Goal: Information Seeking & Learning: Learn about a topic

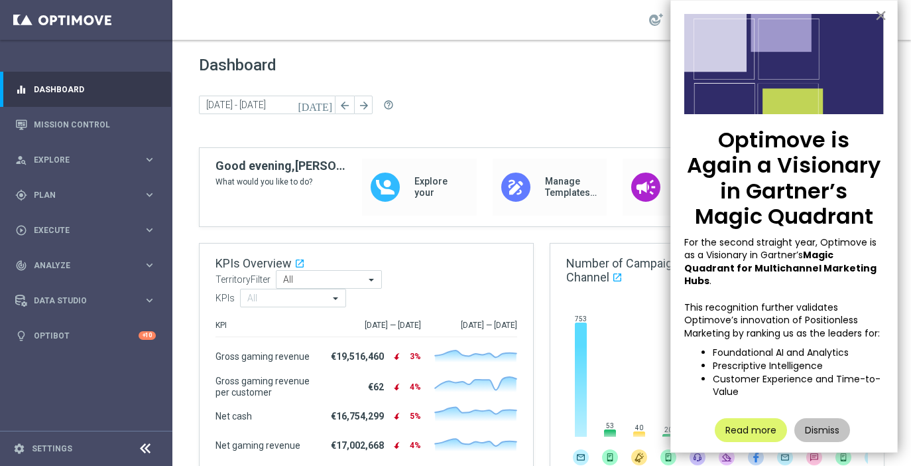
click at [881, 16] on button "×" at bounding box center [881, 15] width 13 height 21
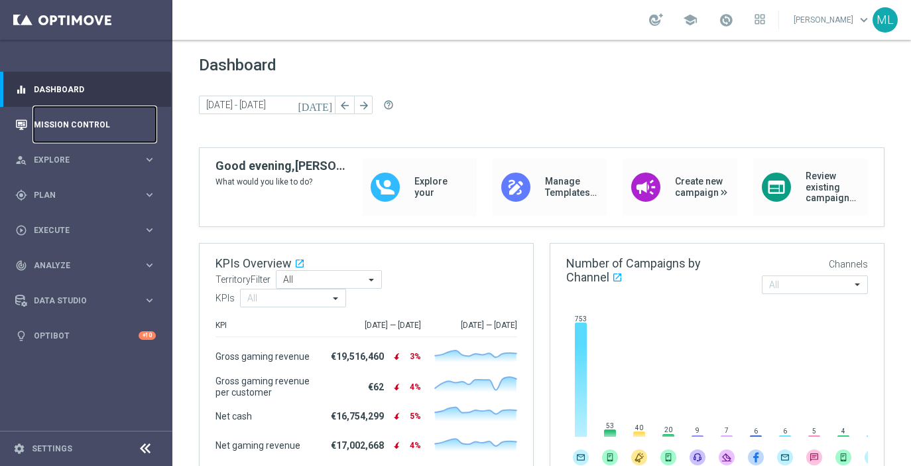
click at [107, 120] on link "Mission Control" at bounding box center [95, 124] width 122 height 35
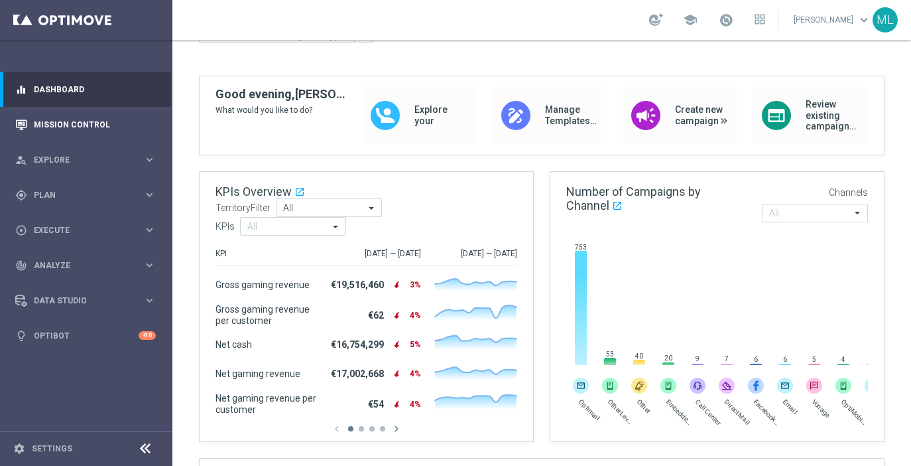
scroll to position [71, 0]
click at [89, 118] on link "Mission Control" at bounding box center [95, 124] width 122 height 35
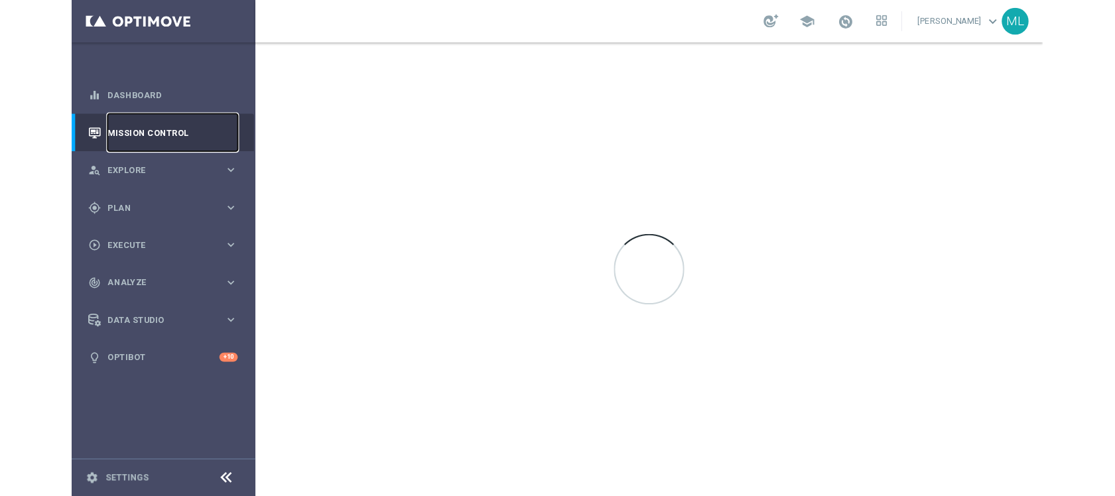
scroll to position [0, 0]
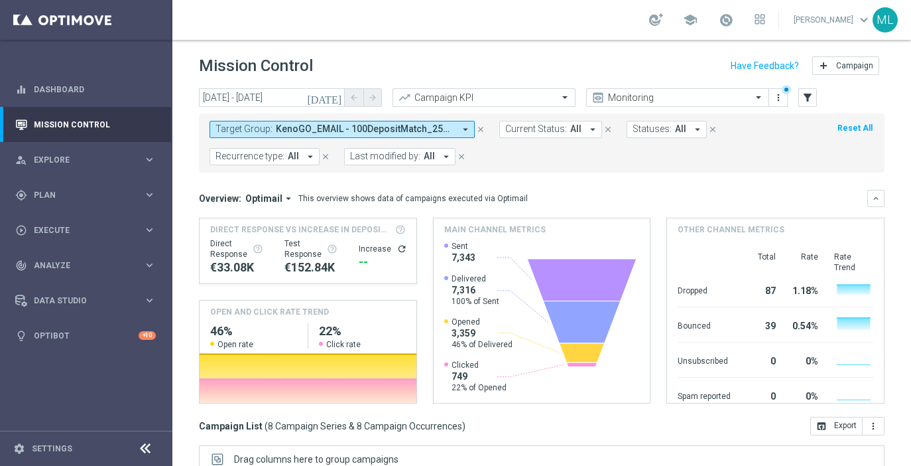
click at [338, 97] on icon "[DATE]" at bounding box center [325, 98] width 36 height 12
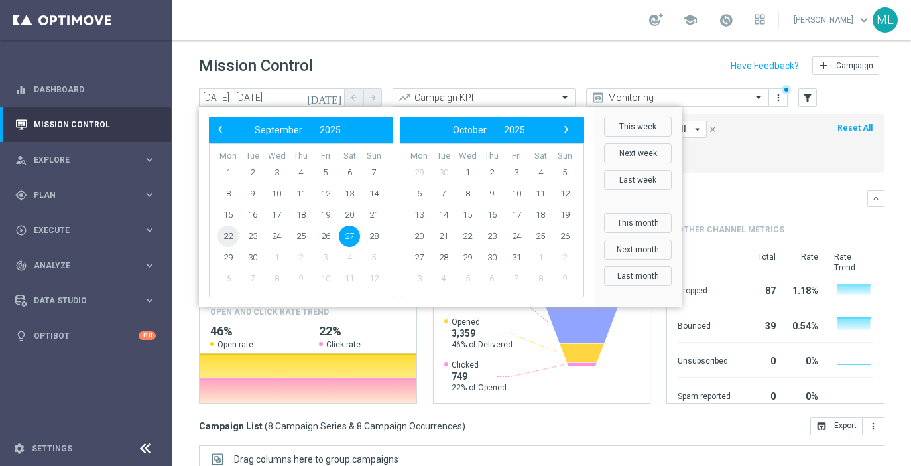
click at [229, 241] on span "22" at bounding box center [228, 235] width 21 height 21
click at [229, 238] on span "22" at bounding box center [228, 235] width 21 height 21
type input "22 Sep 2025 - 22 Sep 2025"
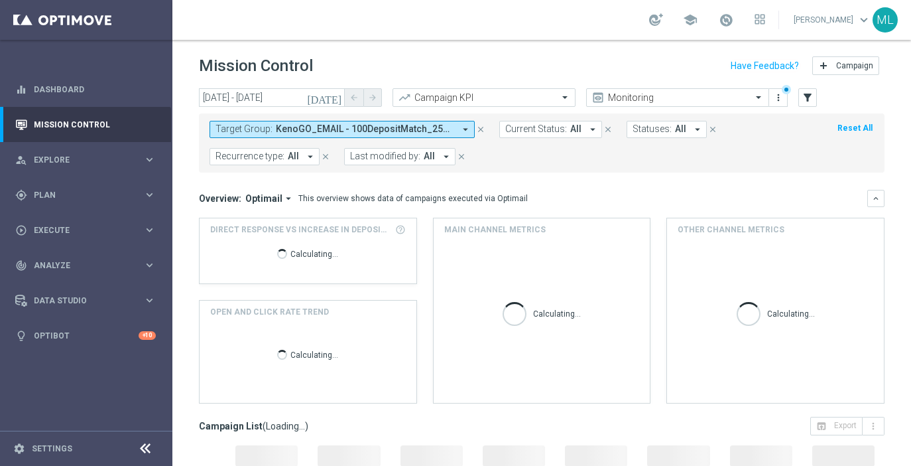
click at [459, 128] on button "Target Group: KenoGO_EMAIL - 100DepositMatch_250927, KenoGO_EMAIL - 200DepositM…" at bounding box center [342, 129] width 265 height 17
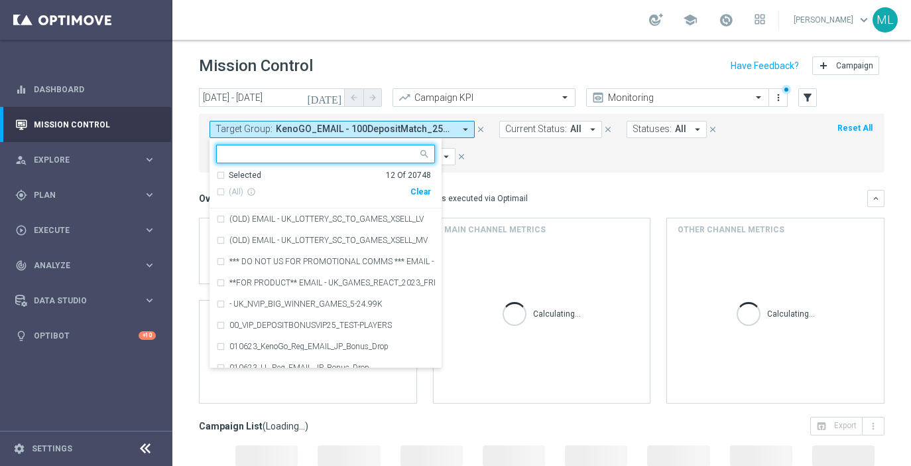
click at [0, 0] on div "Clear" at bounding box center [0, 0] width 0 height 0
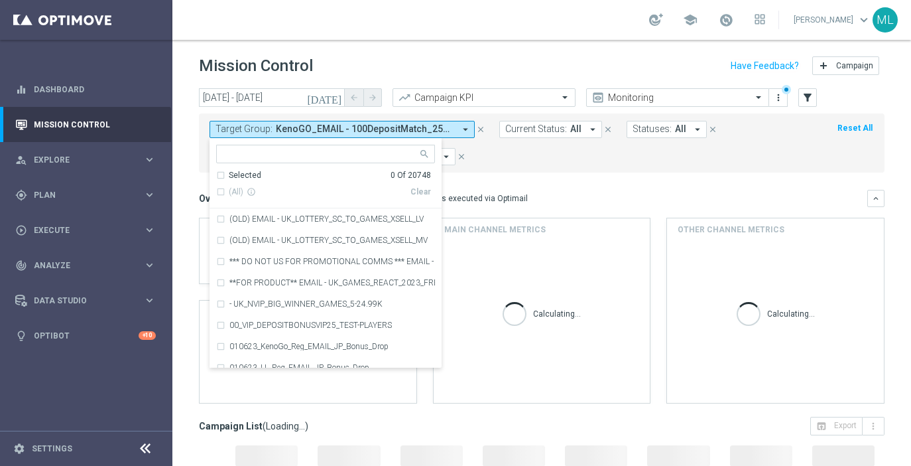
click at [323, 158] on input "text" at bounding box center [321, 154] width 194 height 11
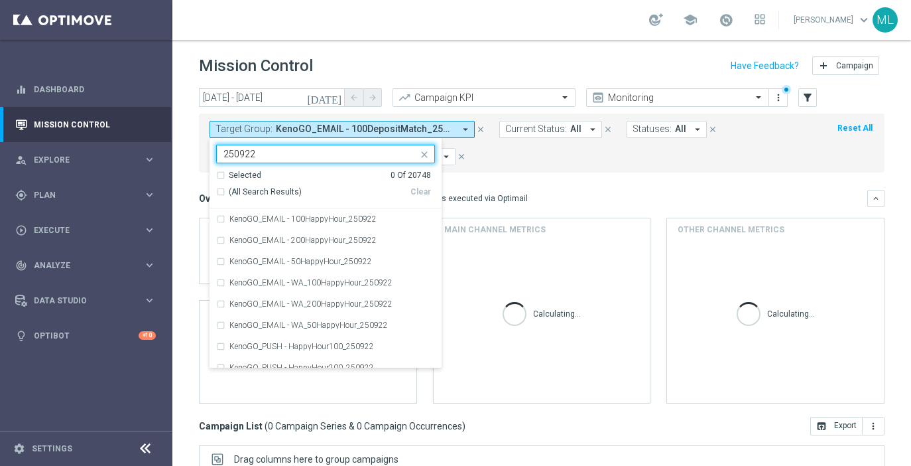
click at [220, 189] on div "(All Search Results)" at bounding box center [313, 191] width 194 height 11
type input "250922"
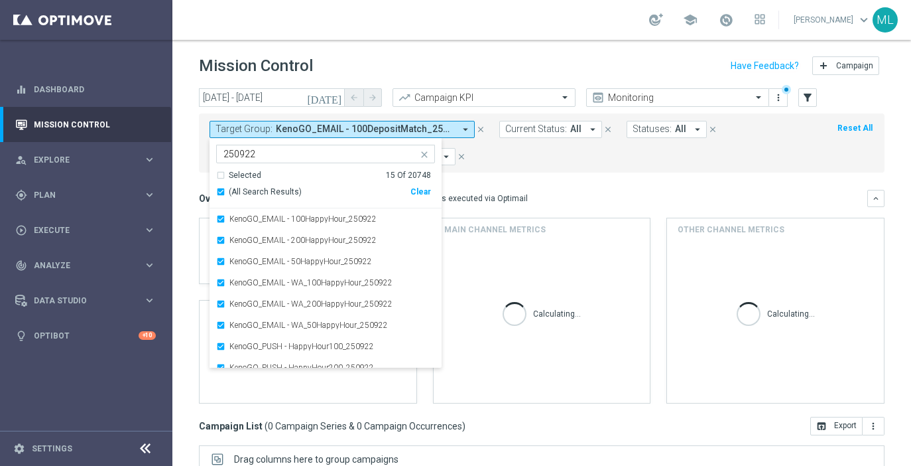
click at [548, 184] on mini-dashboard "Overview: Optimail arrow_drop_down This overview shows data of campaigns execut…" at bounding box center [542, 294] width 686 height 244
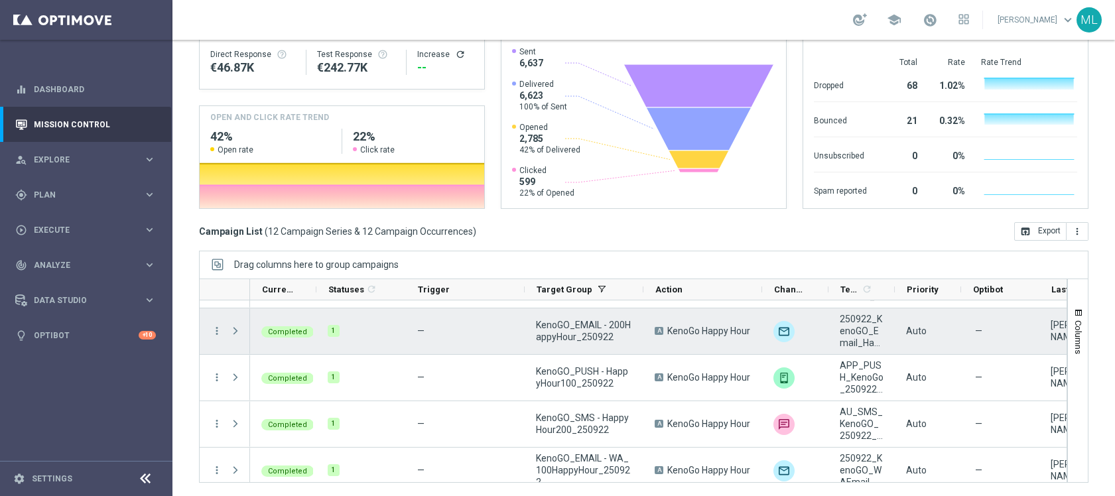
scroll to position [375, 0]
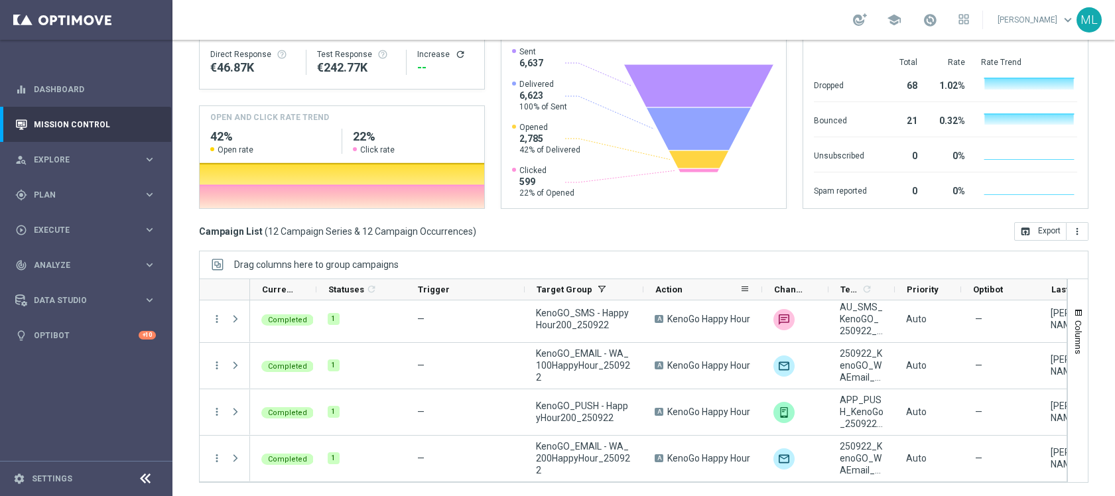
click at [643, 288] on div "Action" at bounding box center [702, 289] width 119 height 21
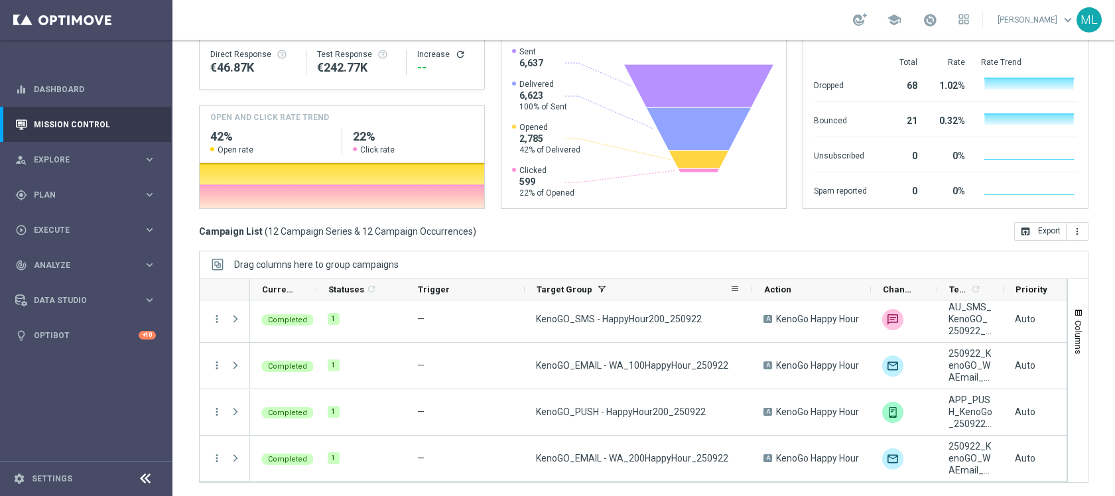
drag, startPoint x: 641, startPoint y: 289, endPoint x: 749, endPoint y: 290, distance: 108.8
click at [749, 290] on div at bounding box center [751, 289] width 5 height 21
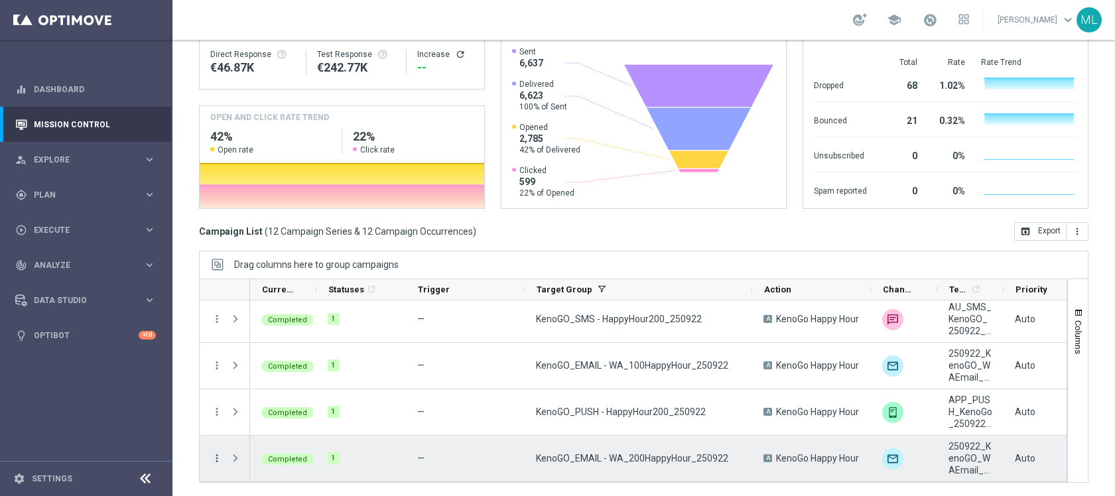
click at [216, 459] on icon "more_vert" at bounding box center [217, 458] width 12 height 12
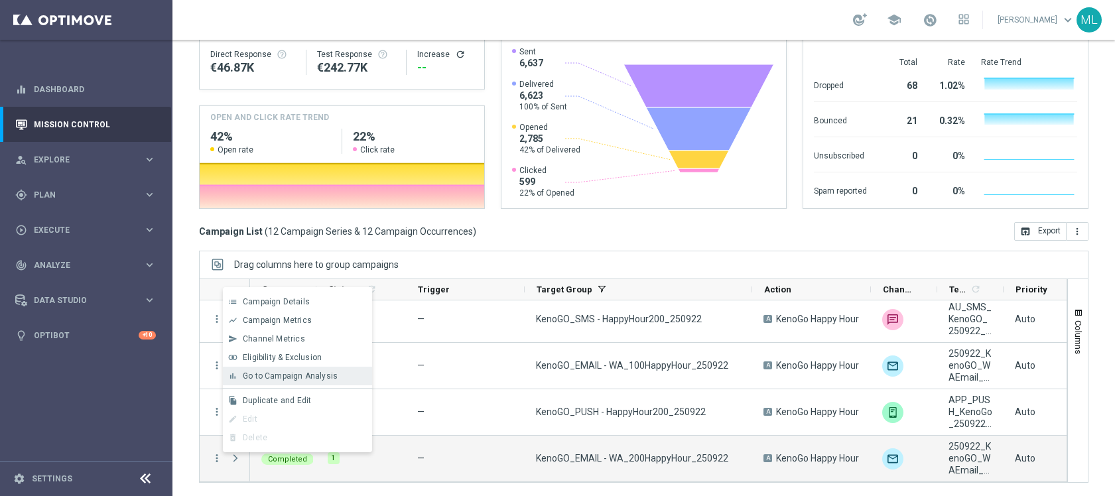
click at [271, 384] on div "bar_chart Go to Campaign Analysis" at bounding box center [297, 376] width 149 height 19
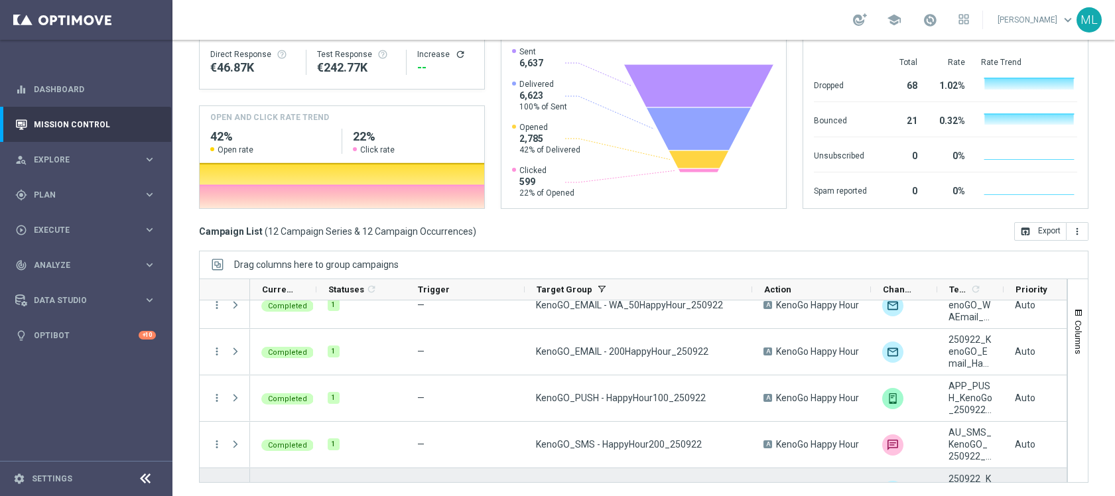
scroll to position [237, 0]
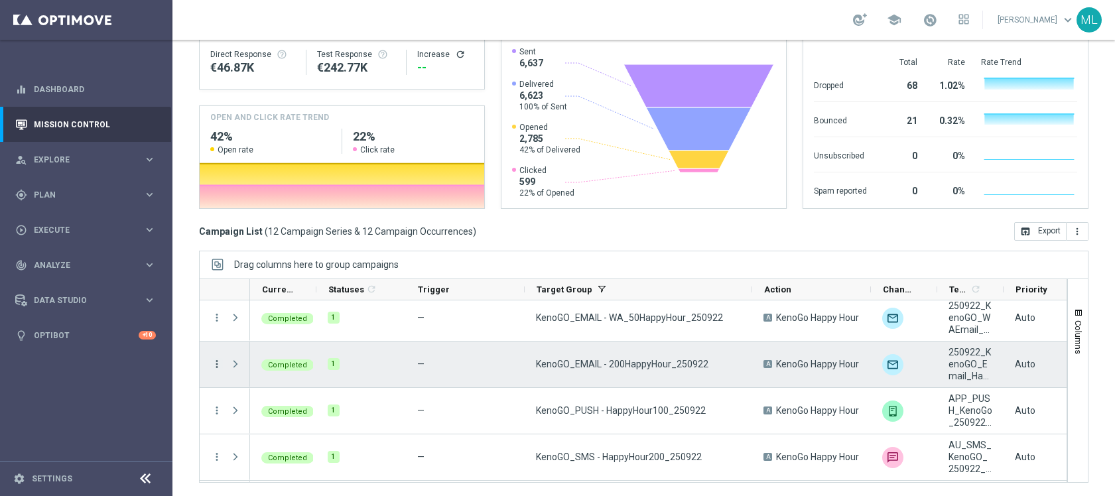
click at [216, 362] on icon "more_vert" at bounding box center [217, 364] width 12 height 12
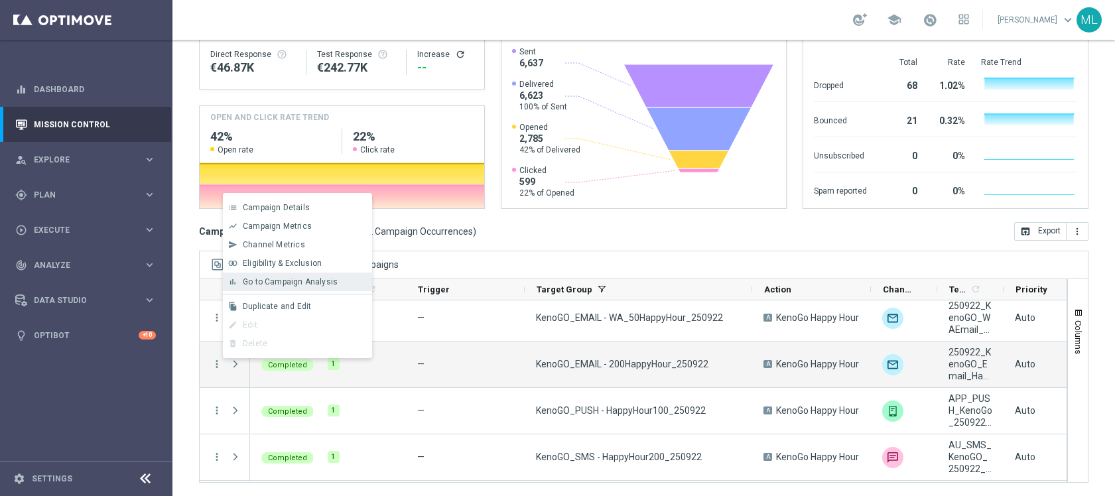
click at [280, 283] on span "Go to Campaign Analysis" at bounding box center [290, 281] width 95 height 9
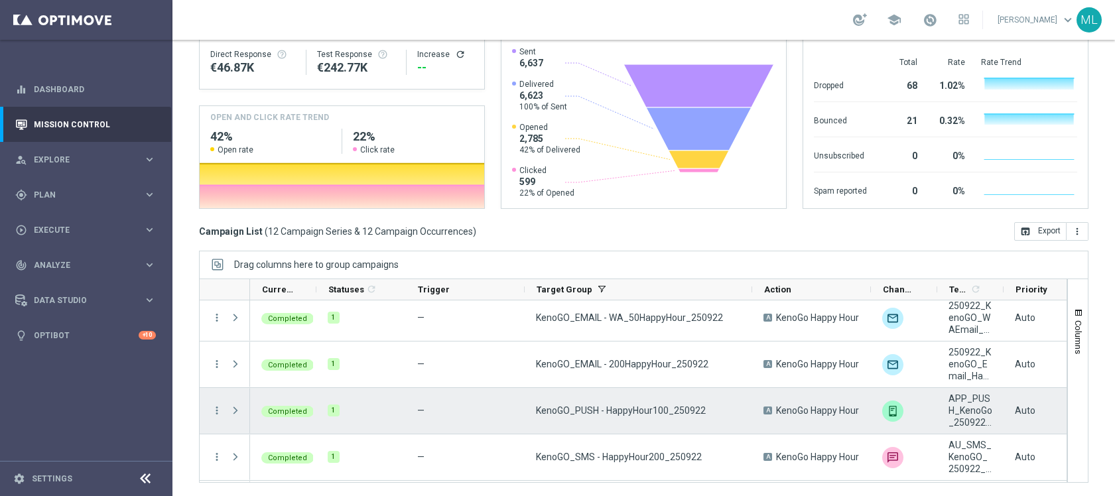
scroll to position [375, 0]
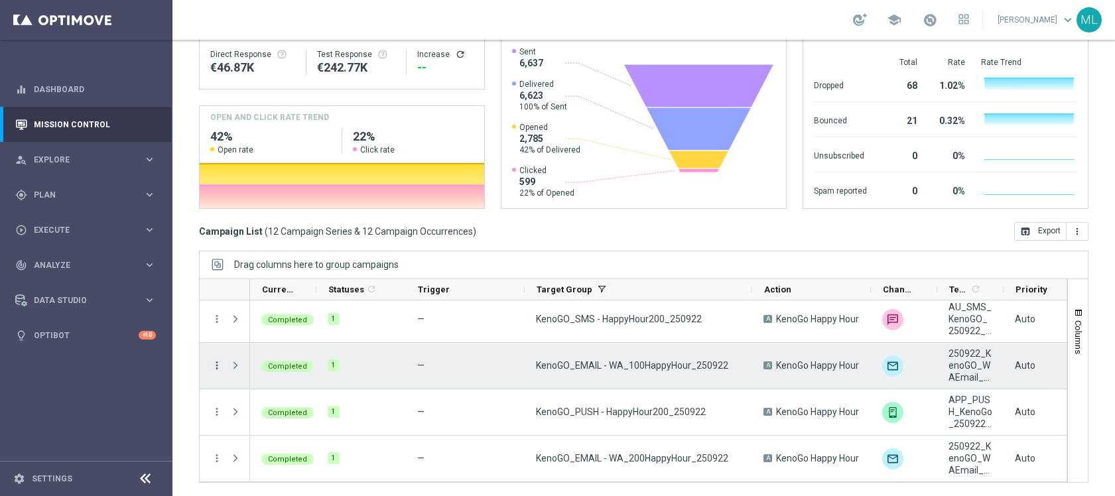
click at [216, 365] on icon "more_vert" at bounding box center [217, 365] width 12 height 12
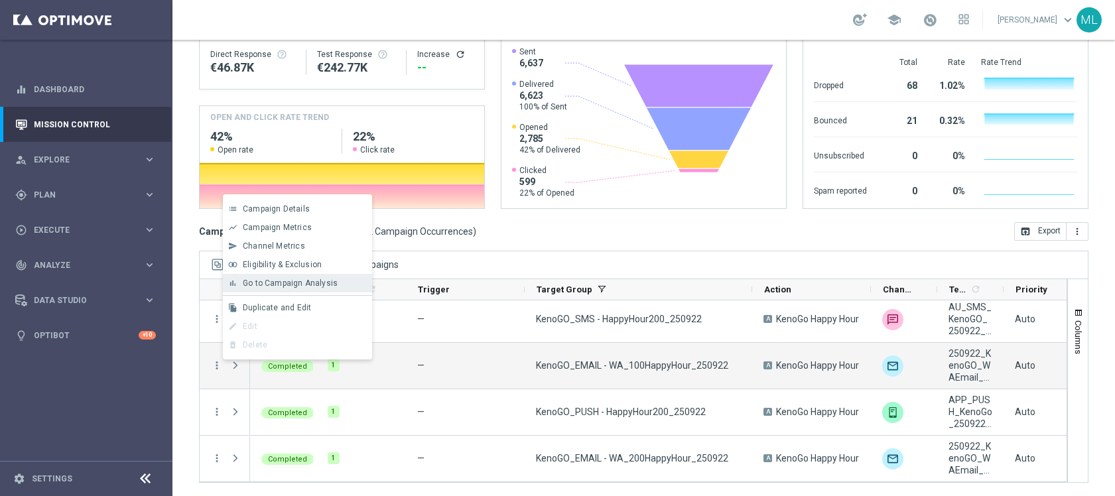
click at [283, 287] on span "Go to Campaign Analysis" at bounding box center [290, 283] width 95 height 9
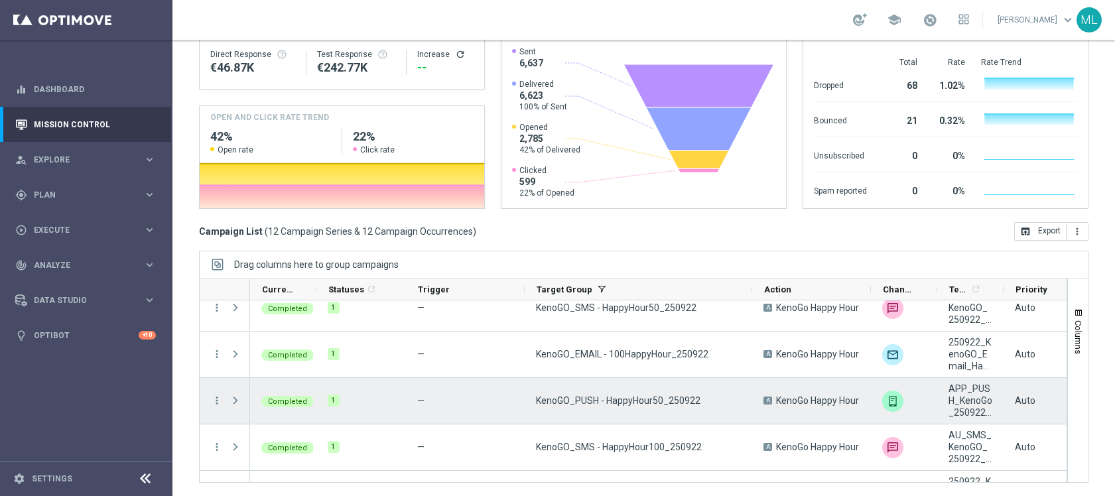
scroll to position [44, 0]
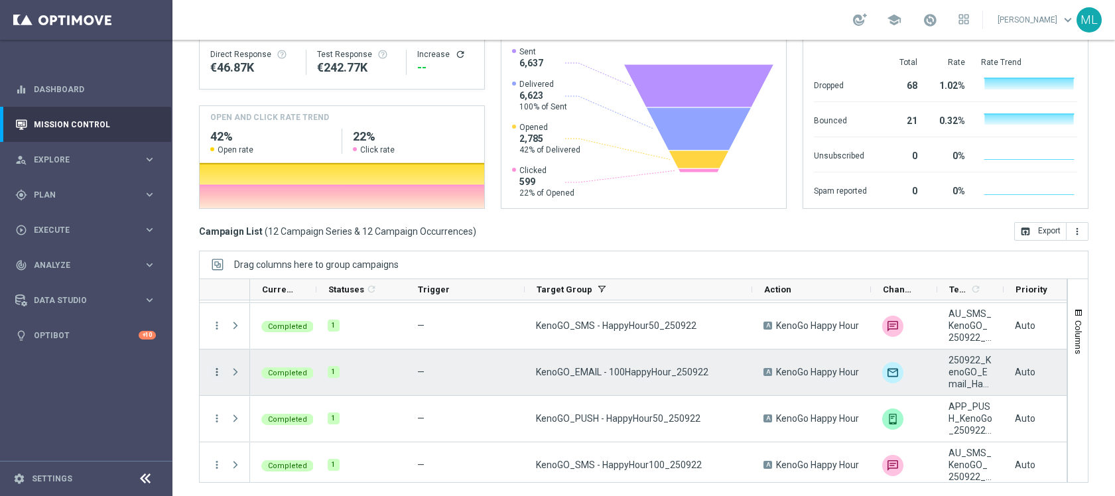
click at [214, 371] on icon "more_vert" at bounding box center [217, 372] width 12 height 12
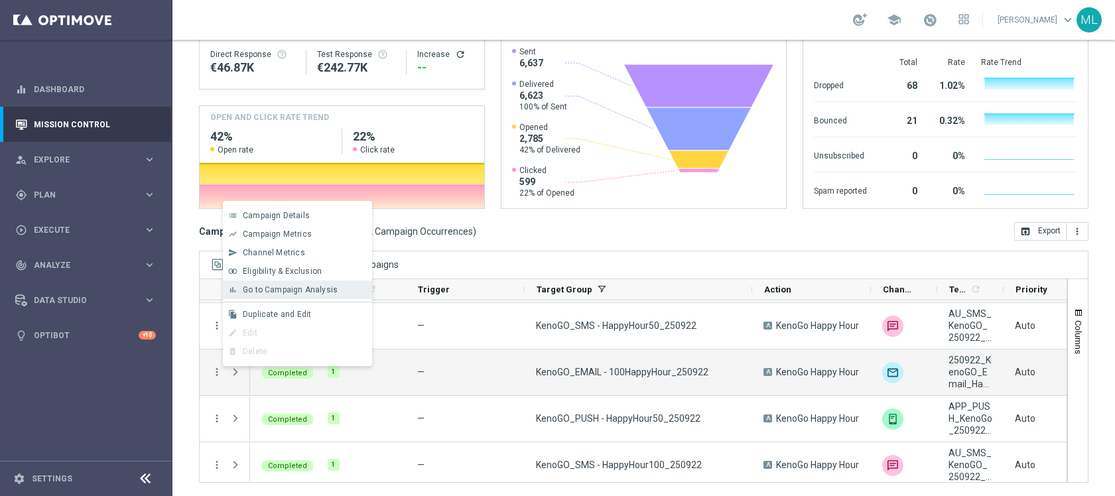
click at [276, 287] on span "Go to Campaign Analysis" at bounding box center [290, 289] width 95 height 9
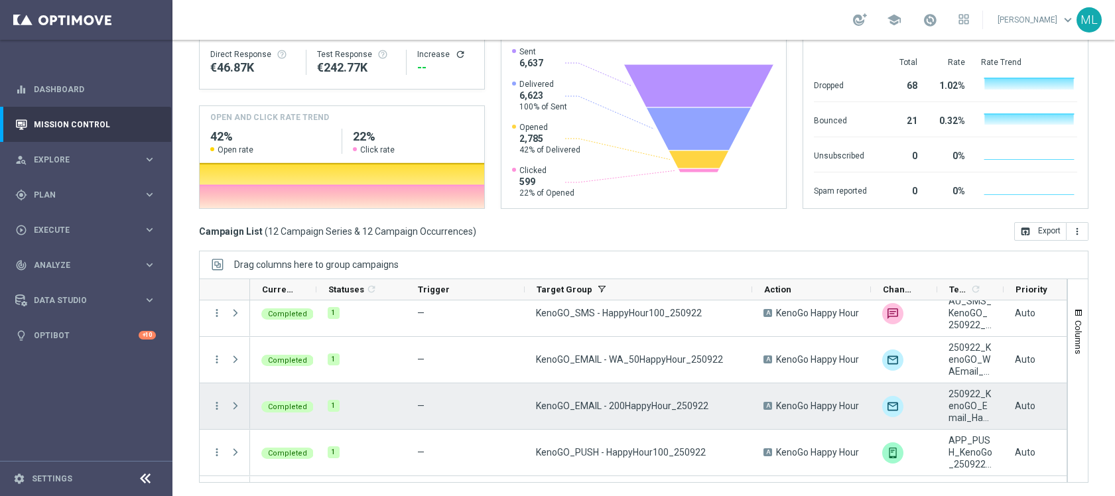
scroll to position [188, 0]
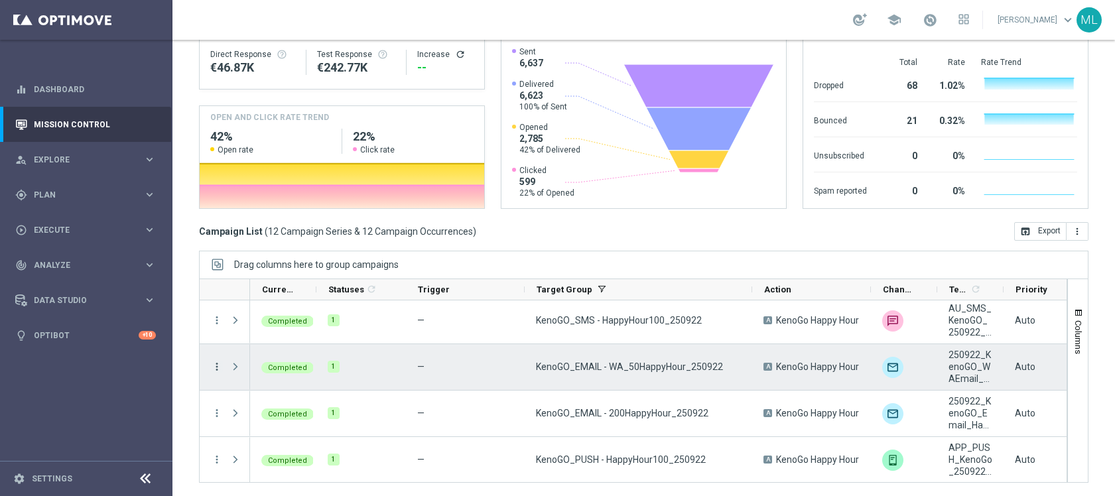
click at [216, 363] on icon "more_vert" at bounding box center [217, 367] width 12 height 12
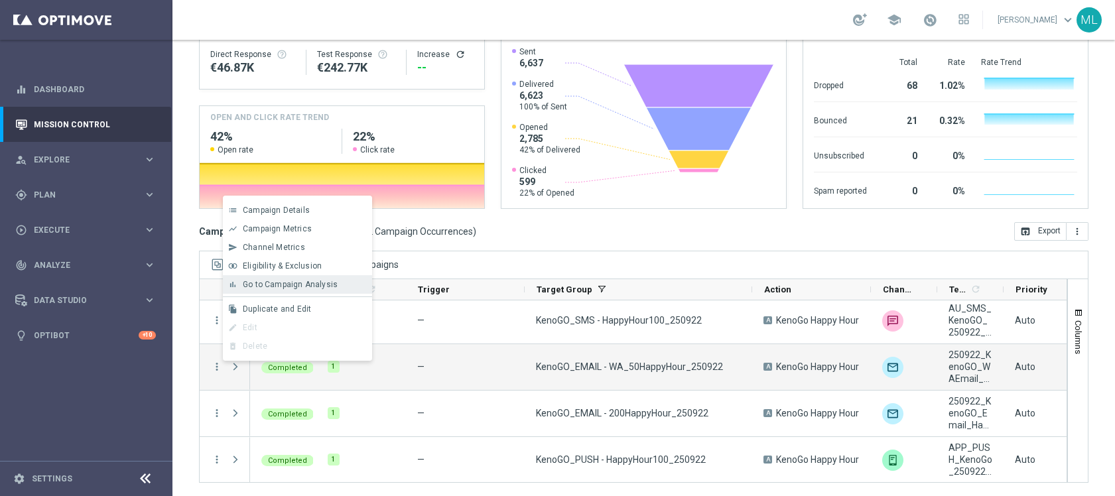
click at [283, 289] on span "Go to Campaign Analysis" at bounding box center [290, 284] width 95 height 9
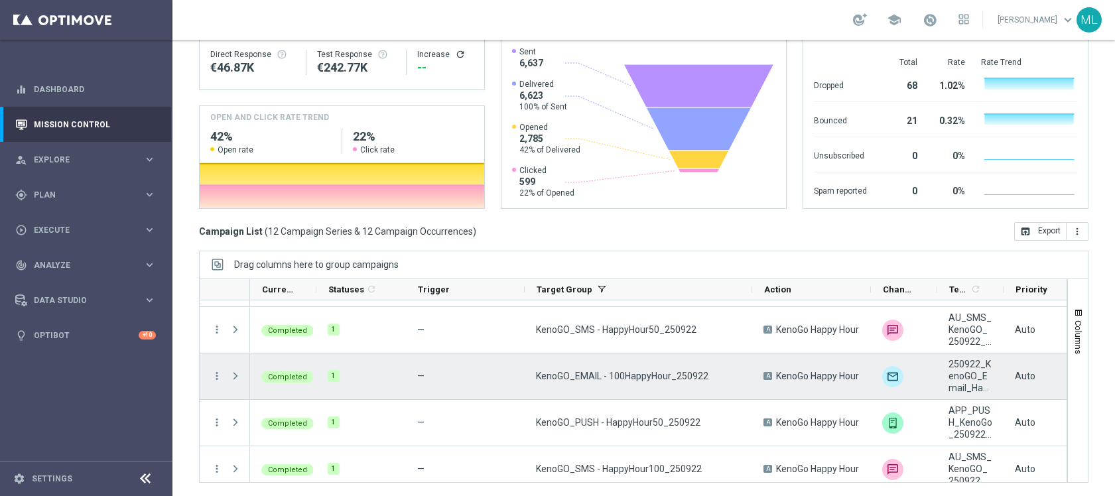
scroll to position [0, 0]
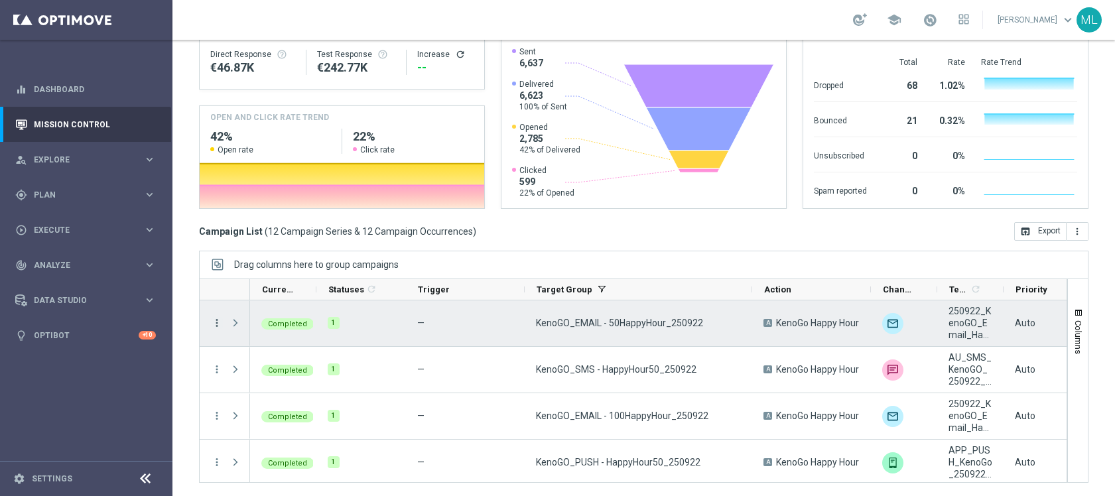
click at [219, 324] on icon "more_vert" at bounding box center [217, 323] width 12 height 12
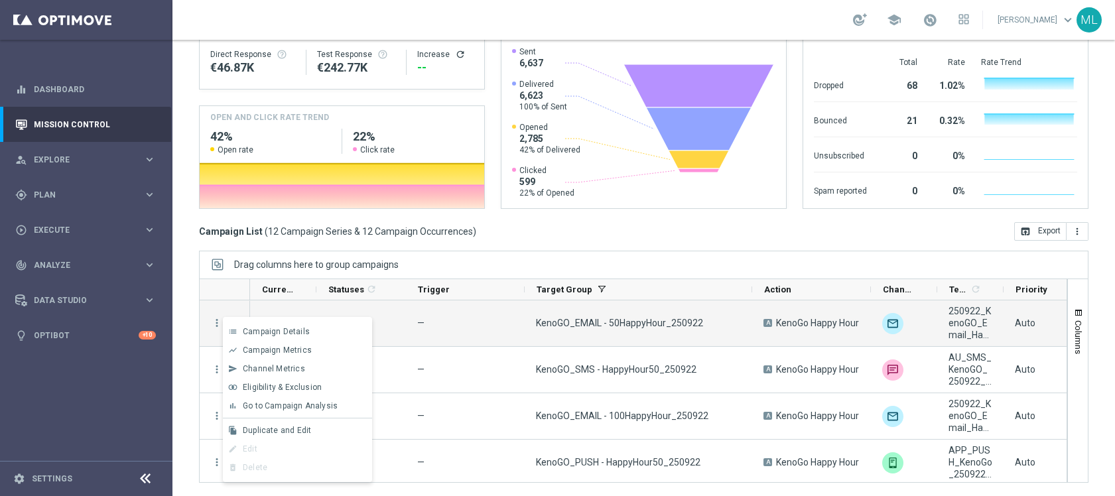
click at [269, 409] on span "Go to Campaign Analysis" at bounding box center [290, 405] width 95 height 9
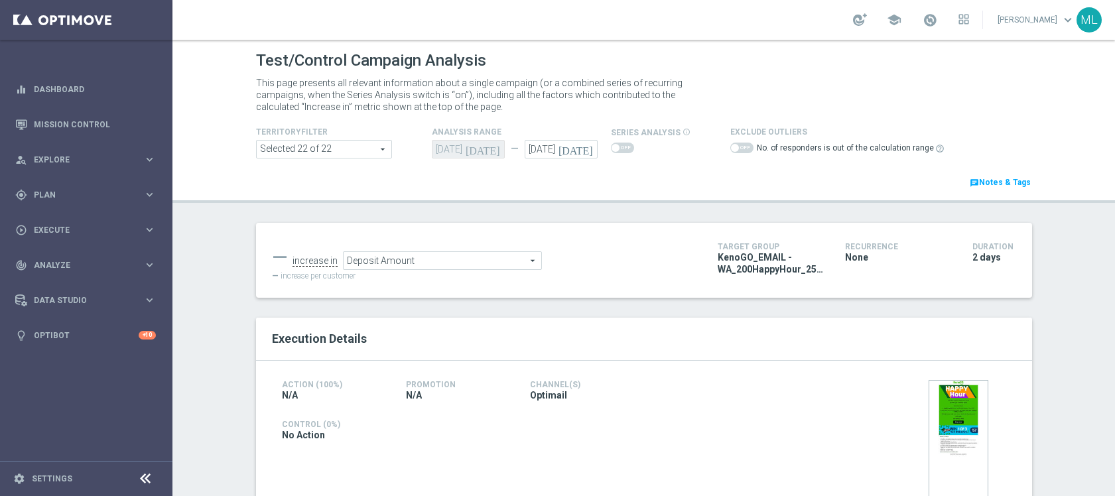
click at [526, 260] on span "Deposit Amount" at bounding box center [443, 260] width 198 height 17
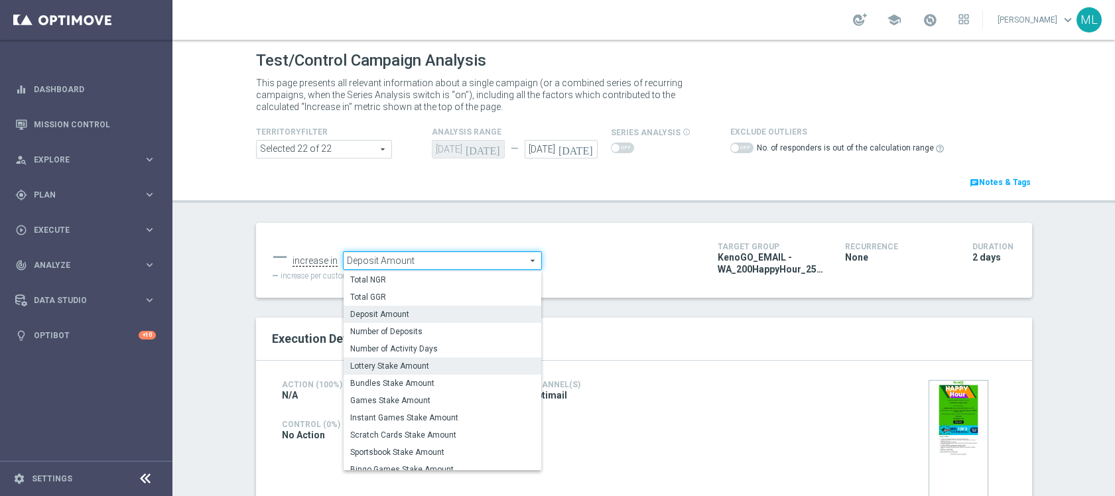
click at [440, 361] on span "Lottery Stake Amount" at bounding box center [442, 366] width 184 height 11
type input "Lottery Stake Amount"
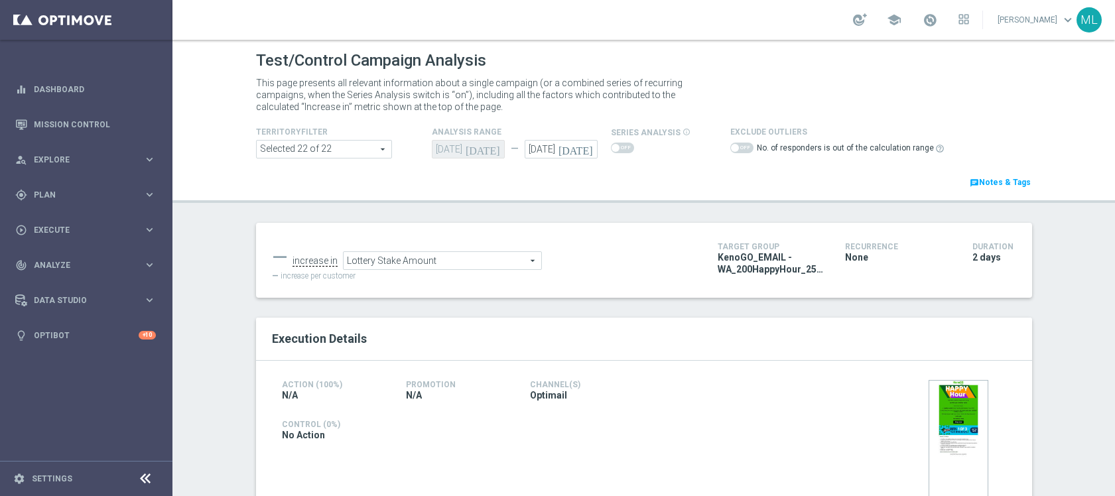
click at [739, 147] on span at bounding box center [741, 148] width 23 height 11
click at [743, 147] on span at bounding box center [741, 148] width 23 height 11
click at [745, 147] on span at bounding box center [741, 148] width 23 height 11
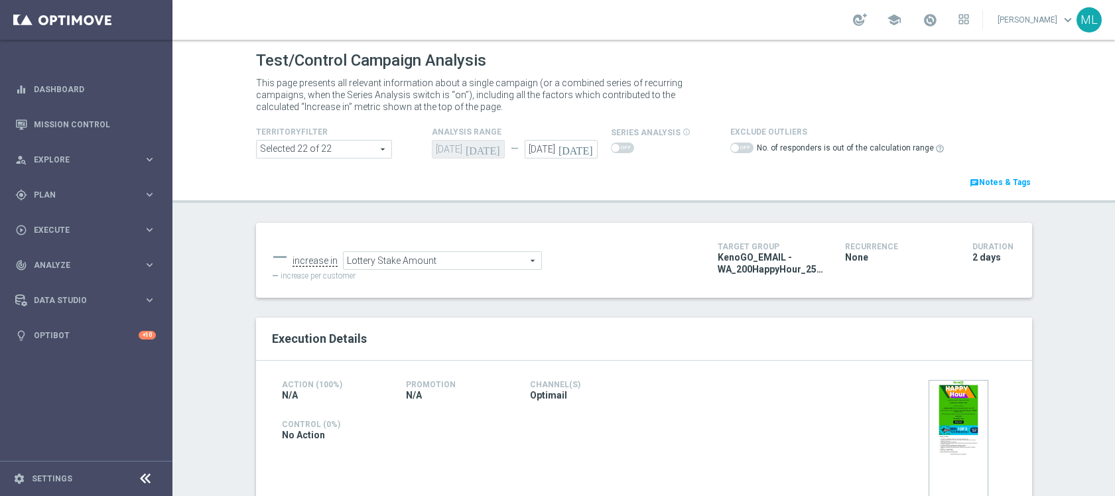
drag, startPoint x: 745, startPoint y: 147, endPoint x: 738, endPoint y: 148, distance: 7.3
click at [745, 147] on span at bounding box center [741, 148] width 23 height 11
click at [750, 149] on div "No. of responders is out of the calculation range help_outline" at bounding box center [838, 149] width 216 height 19
click at [742, 147] on span at bounding box center [741, 148] width 23 height 11
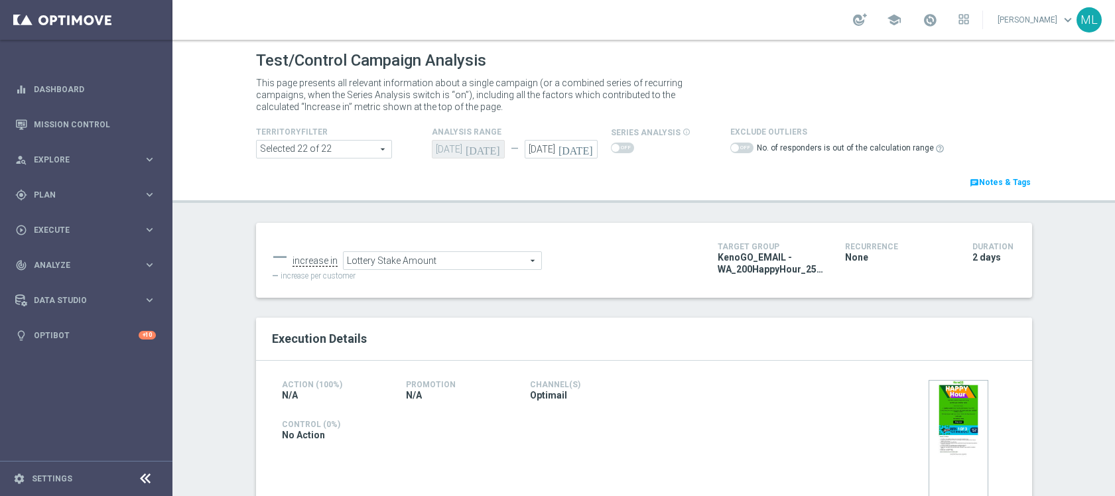
click at [742, 147] on span at bounding box center [741, 148] width 23 height 11
click at [738, 147] on span at bounding box center [741, 148] width 23 height 11
click at [590, 152] on icon "[DATE]" at bounding box center [577, 147] width 39 height 15
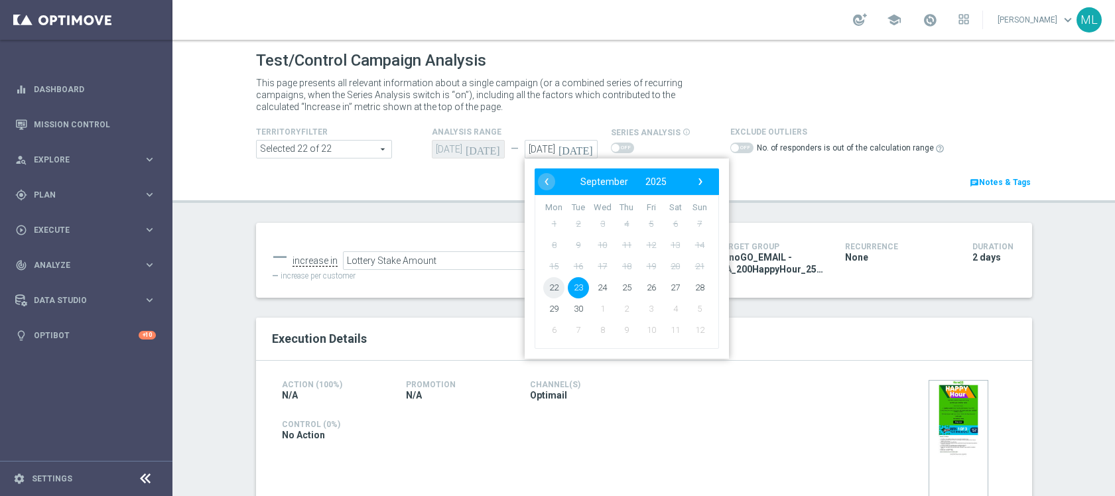
click at [552, 290] on span "22" at bounding box center [553, 287] width 21 height 21
type input "[DATE]"
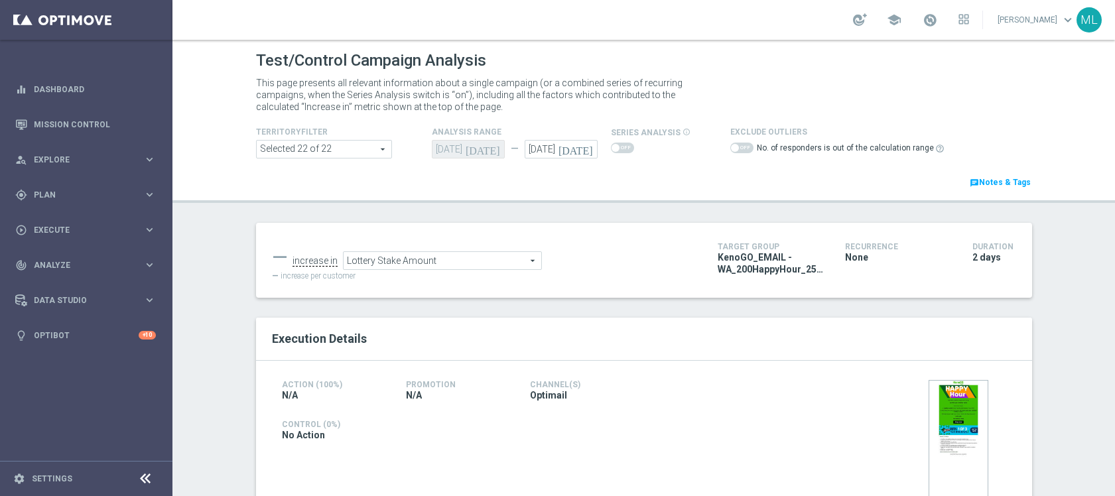
click at [741, 147] on span at bounding box center [741, 148] width 23 height 11
click at [745, 148] on span at bounding box center [741, 148] width 23 height 11
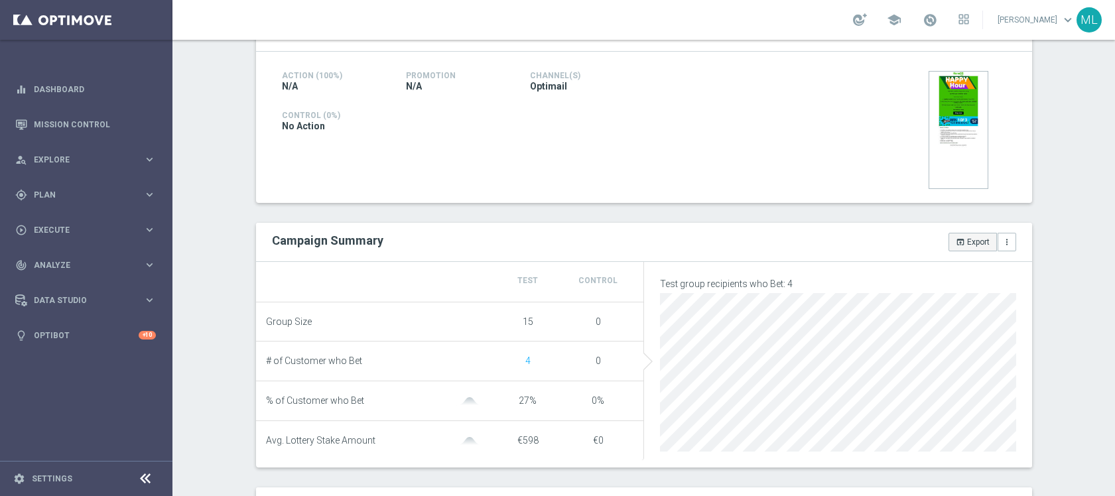
scroll to position [308, 0]
click at [966, 249] on button "open_in_browser Export" at bounding box center [972, 242] width 48 height 19
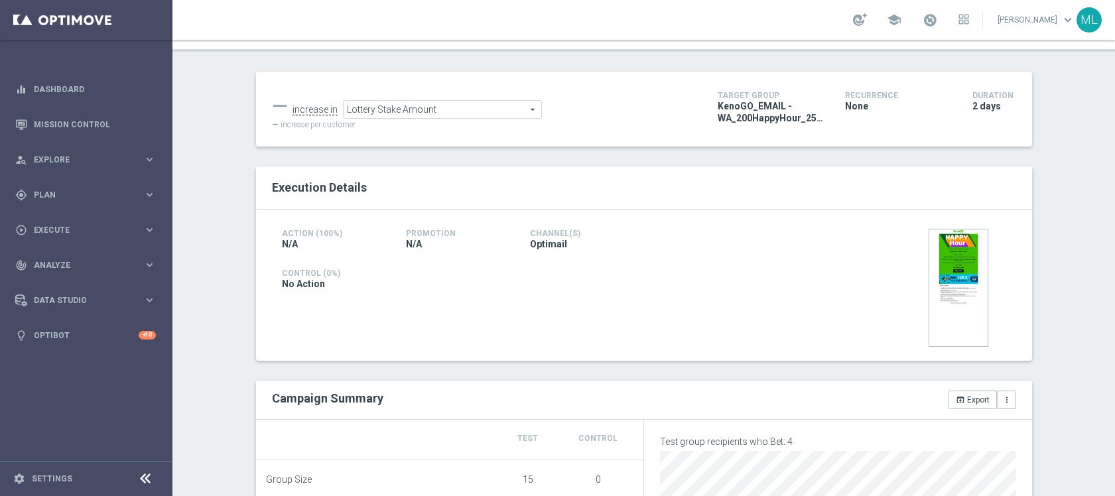
scroll to position [0, 0]
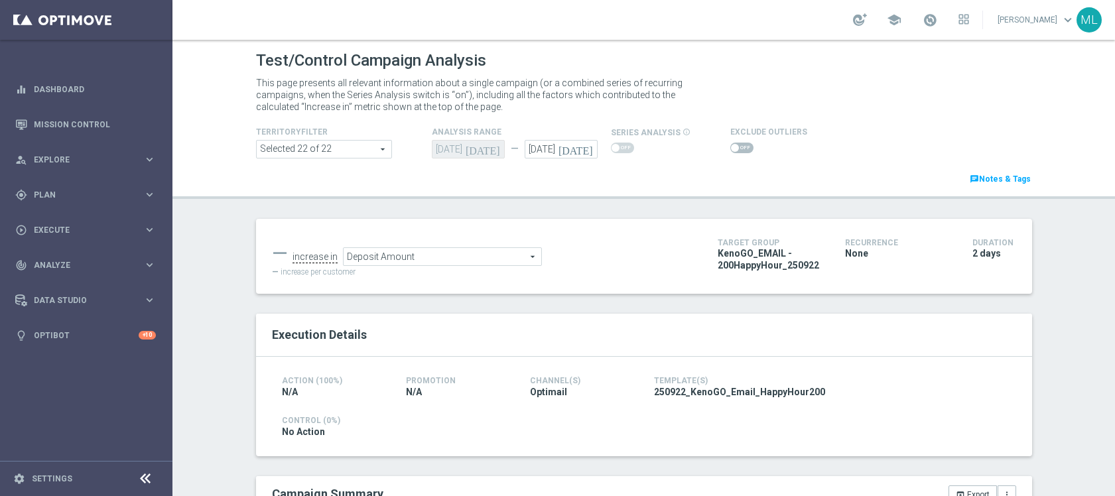
click at [592, 150] on icon "[DATE]" at bounding box center [577, 147] width 39 height 15
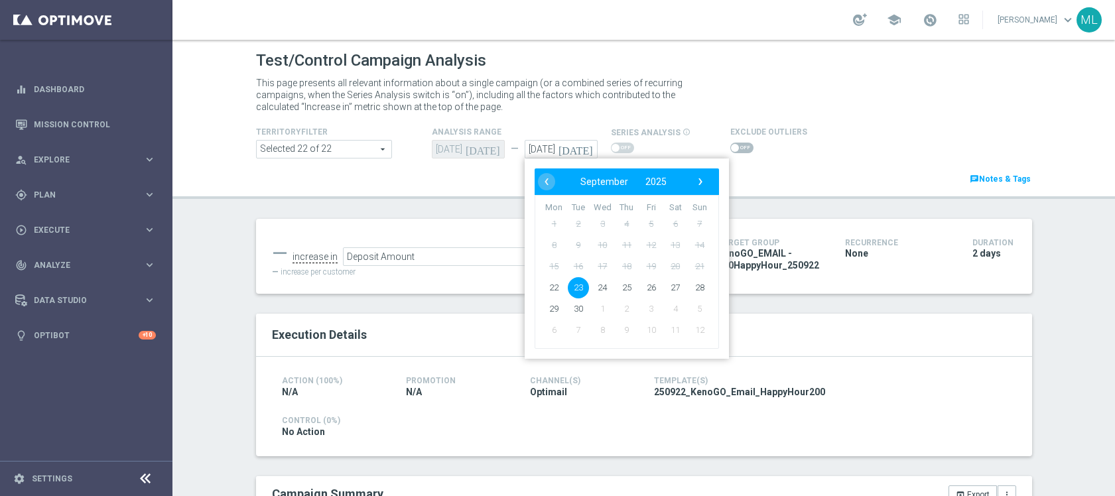
click at [548, 275] on td "15" at bounding box center [554, 266] width 25 height 21
click at [554, 281] on span "22" at bounding box center [553, 287] width 21 height 21
type input "[DATE]"
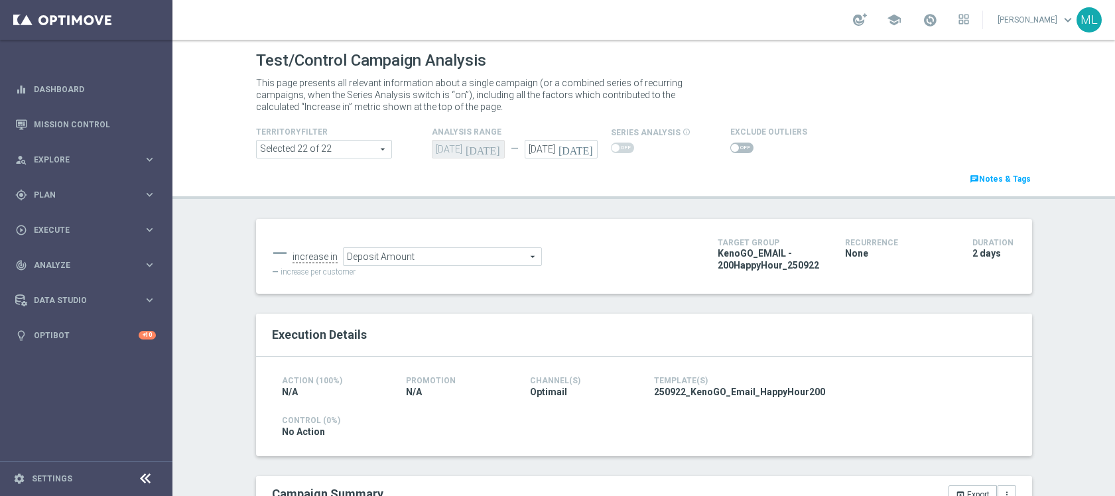
click at [513, 257] on span "Deposit Amount" at bounding box center [443, 256] width 198 height 17
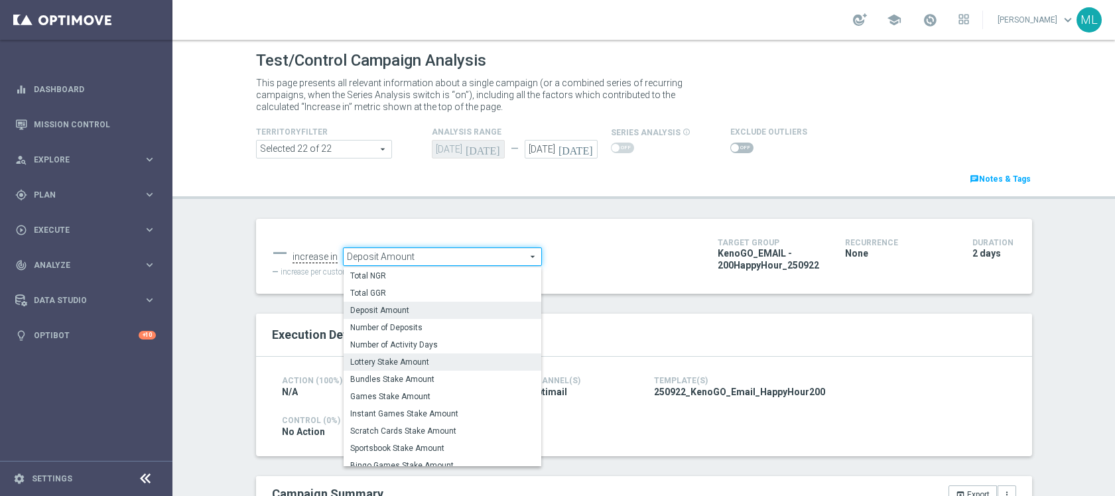
click at [430, 363] on span "Lottery Stake Amount" at bounding box center [442, 362] width 184 height 11
type input "Lottery Stake Amount"
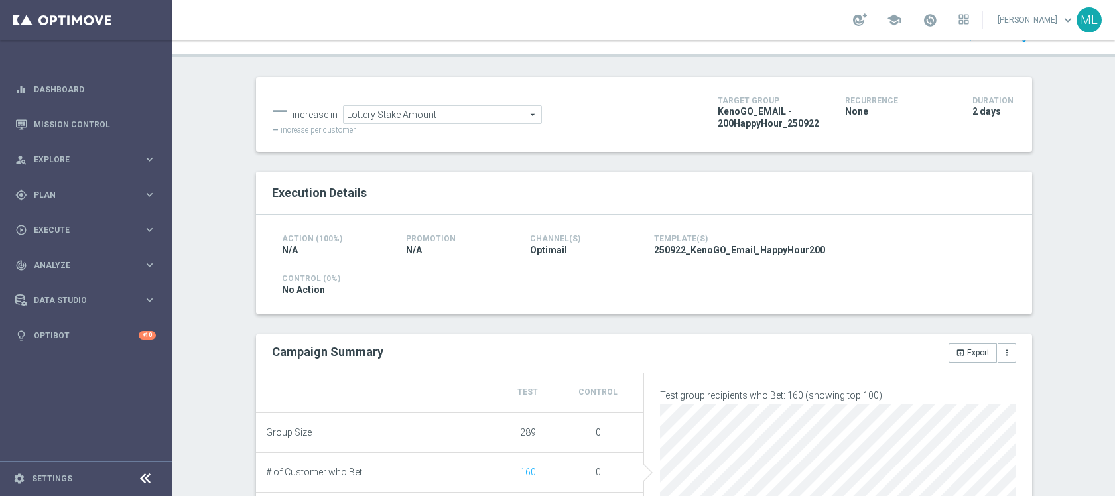
scroll to position [146, 0]
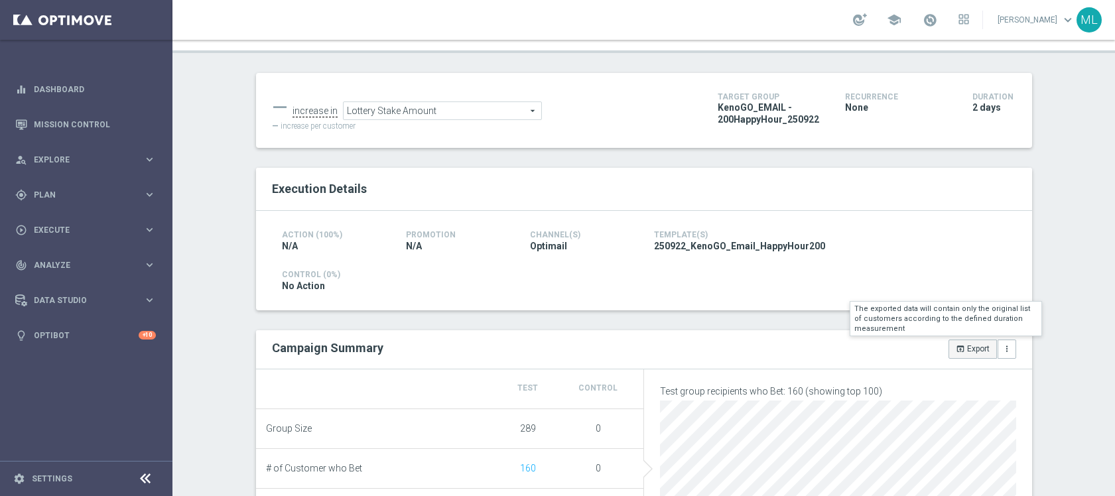
click at [968, 352] on button "open_in_browser Export" at bounding box center [972, 349] width 48 height 19
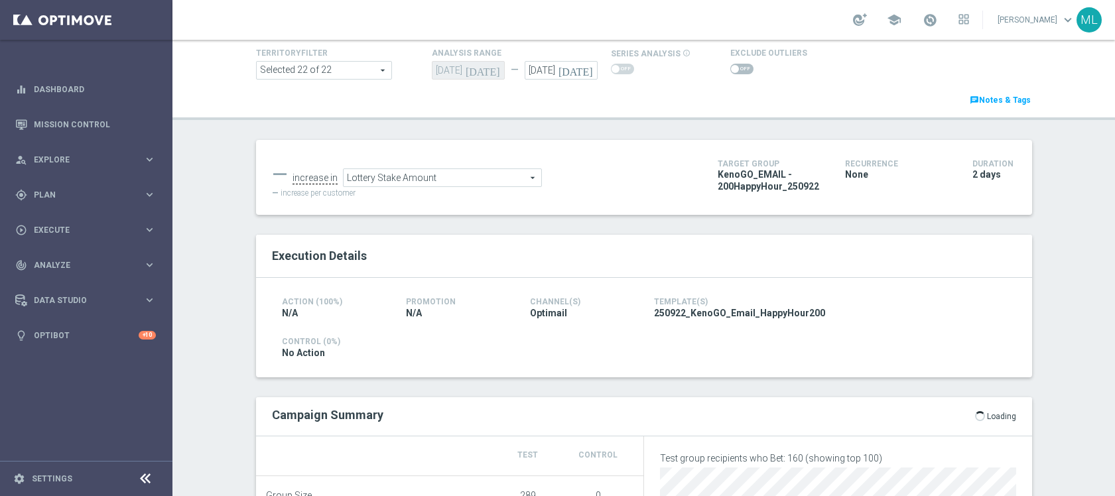
scroll to position [50, 0]
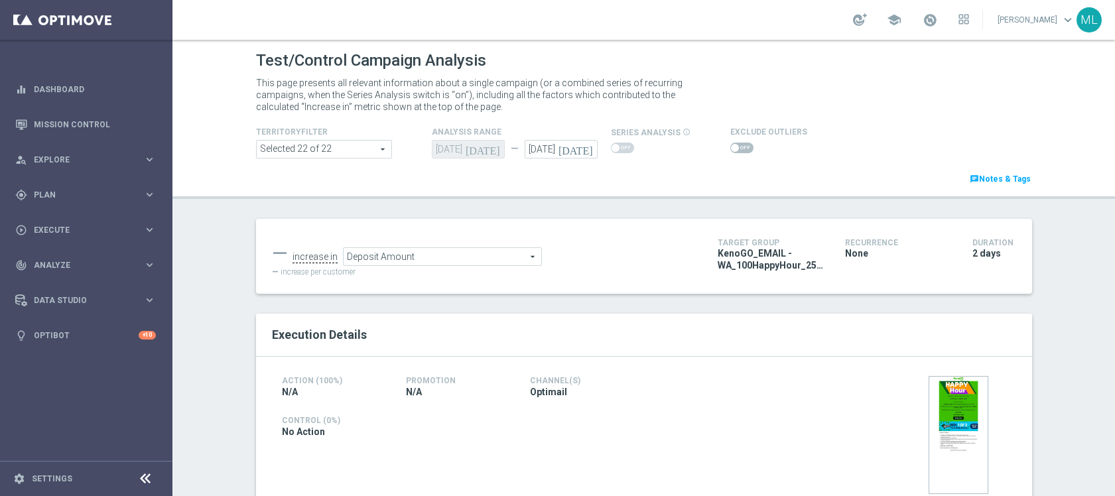
click at [589, 151] on icon "[DATE]" at bounding box center [577, 147] width 39 height 15
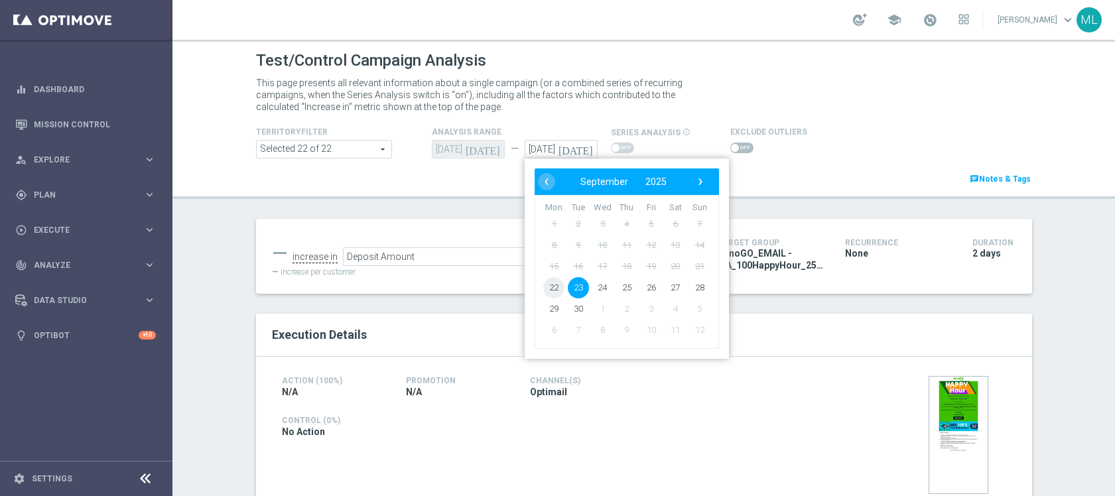
click at [554, 290] on span "22" at bounding box center [553, 287] width 21 height 21
type input "[DATE]"
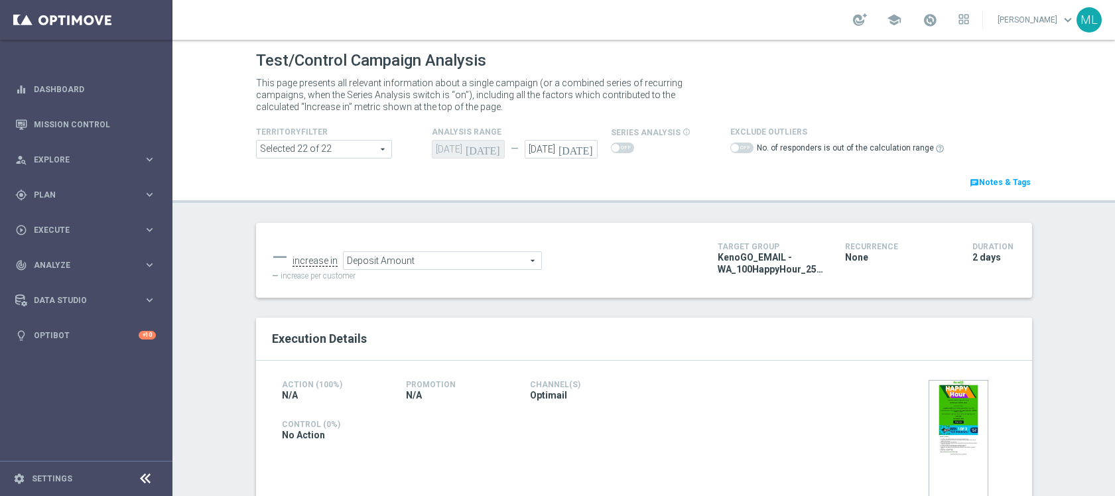
click at [507, 263] on span "Deposit Amount" at bounding box center [443, 260] width 198 height 17
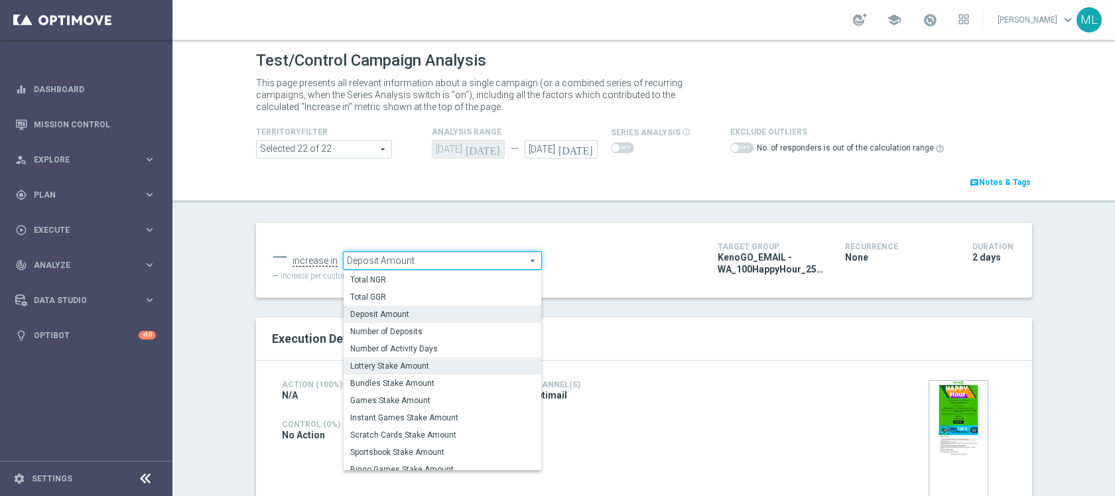
click at [439, 369] on span "Lottery Stake Amount" at bounding box center [442, 366] width 184 height 11
type input "Lottery Stake Amount"
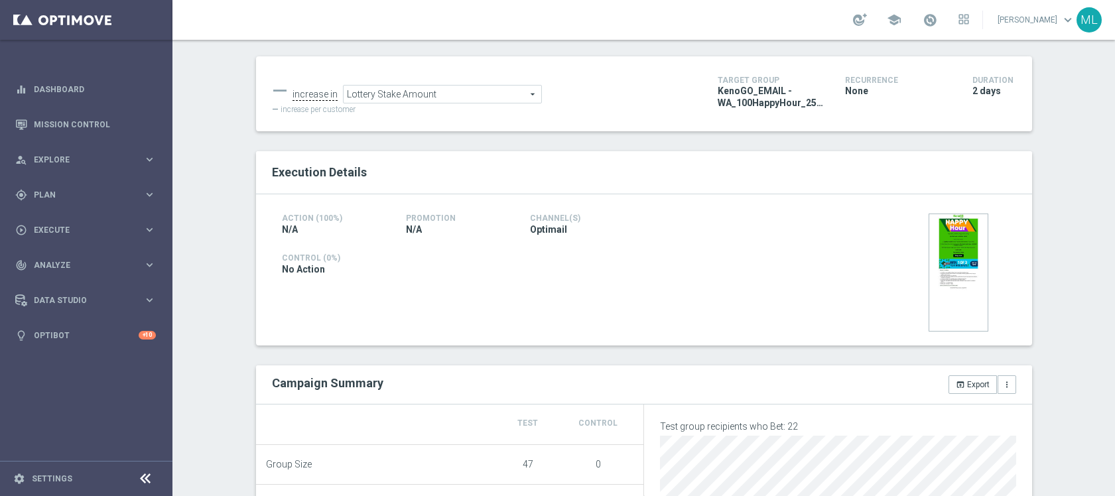
scroll to position [169, 0]
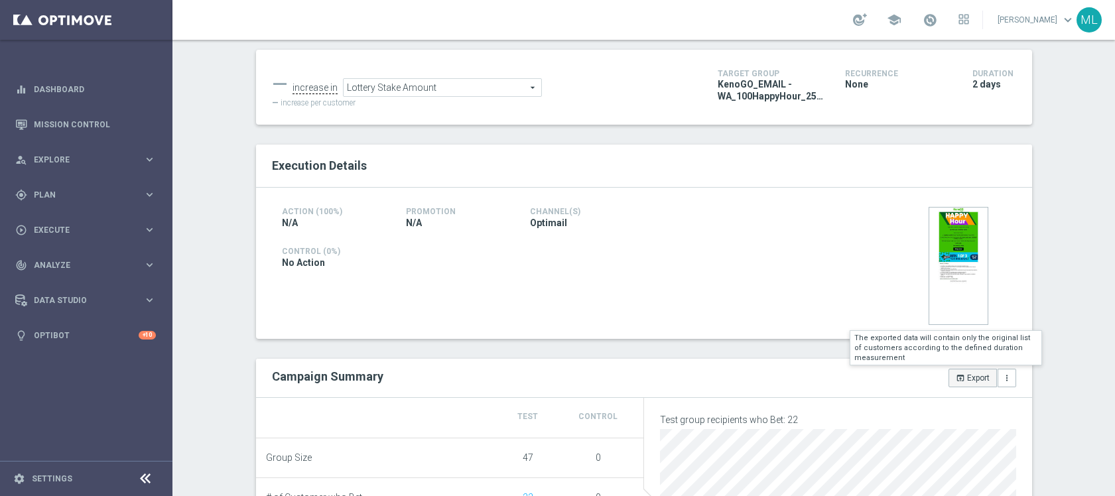
click at [973, 381] on button "open_in_browser Export" at bounding box center [972, 378] width 48 height 19
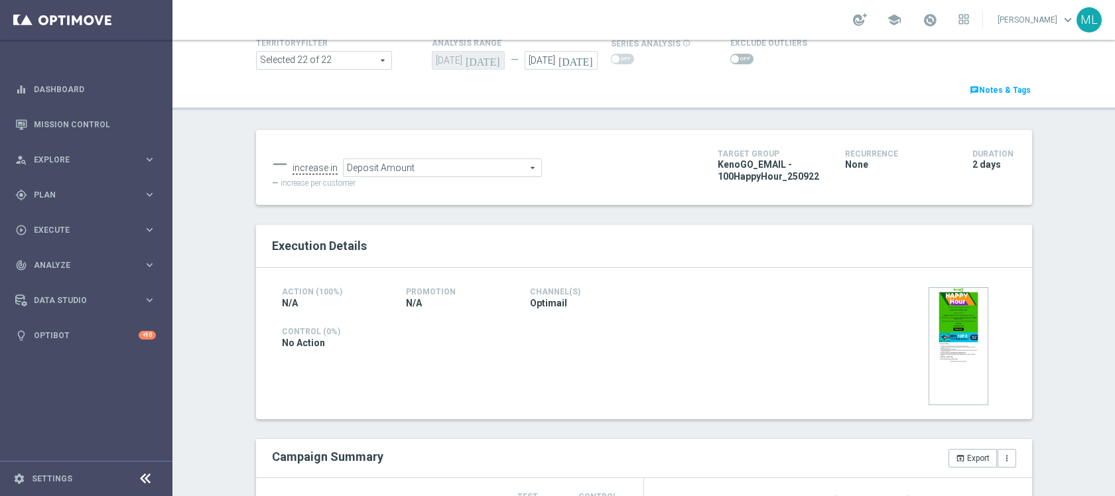
scroll to position [88, 0]
click at [586, 63] on icon "[DATE]" at bounding box center [577, 59] width 39 height 15
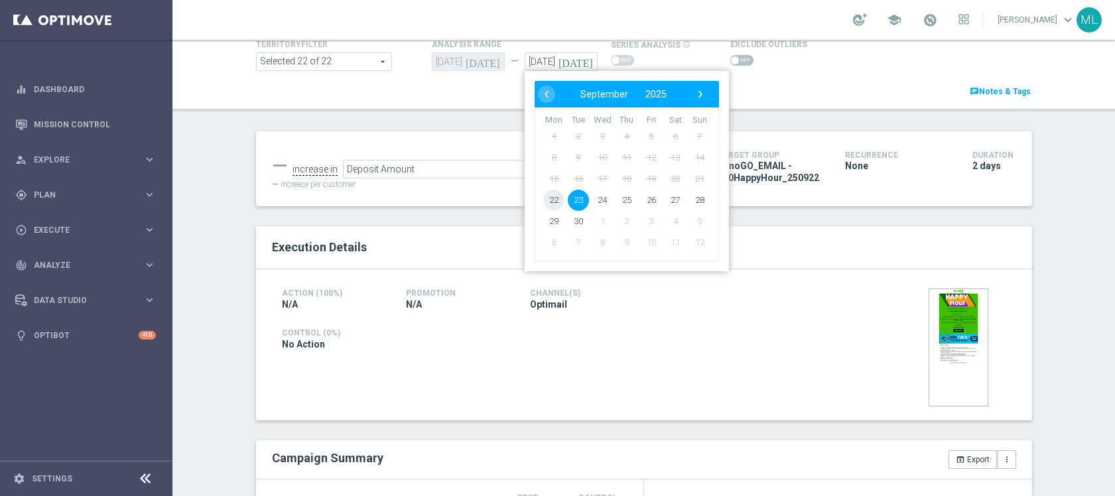
click at [557, 200] on span "22" at bounding box center [553, 200] width 21 height 21
type input "[DATE]"
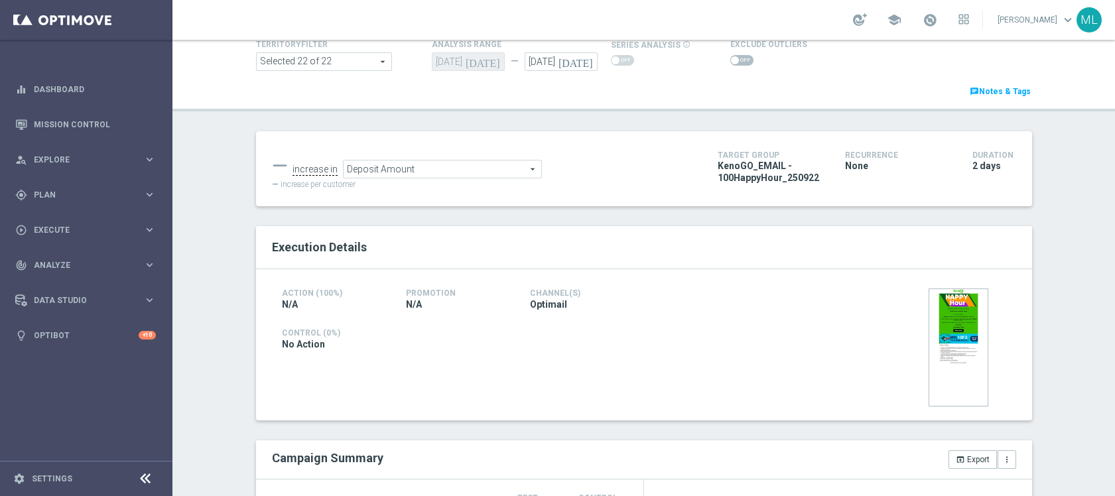
click at [527, 170] on span "Deposit Amount" at bounding box center [443, 169] width 198 height 17
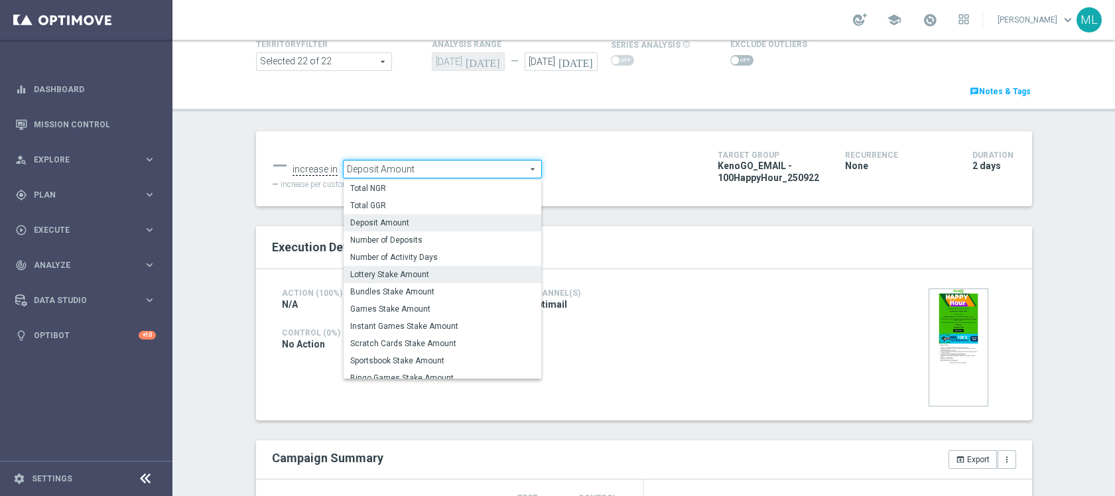
click at [457, 270] on span "Lottery Stake Amount" at bounding box center [442, 274] width 184 height 11
type input "Lottery Stake Amount"
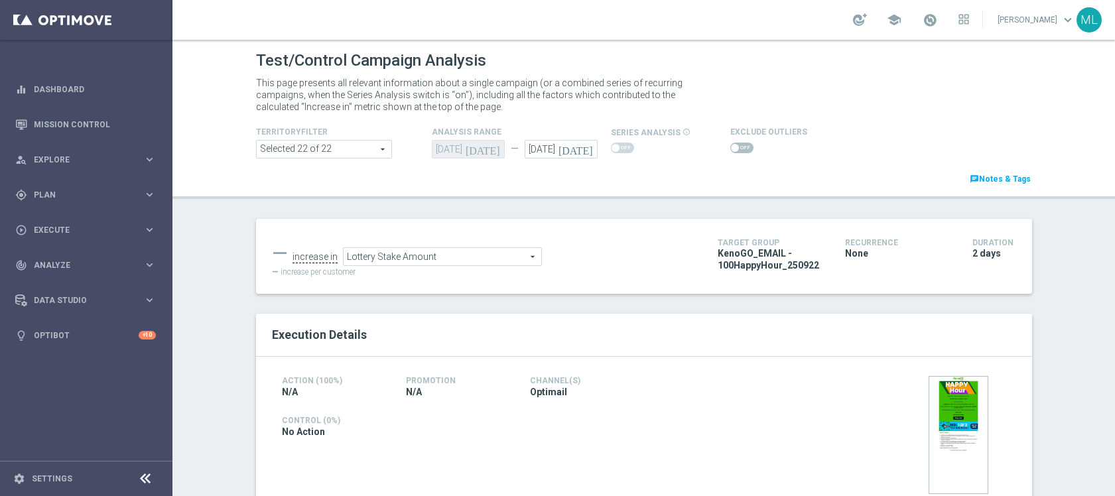
scroll to position [101, 0]
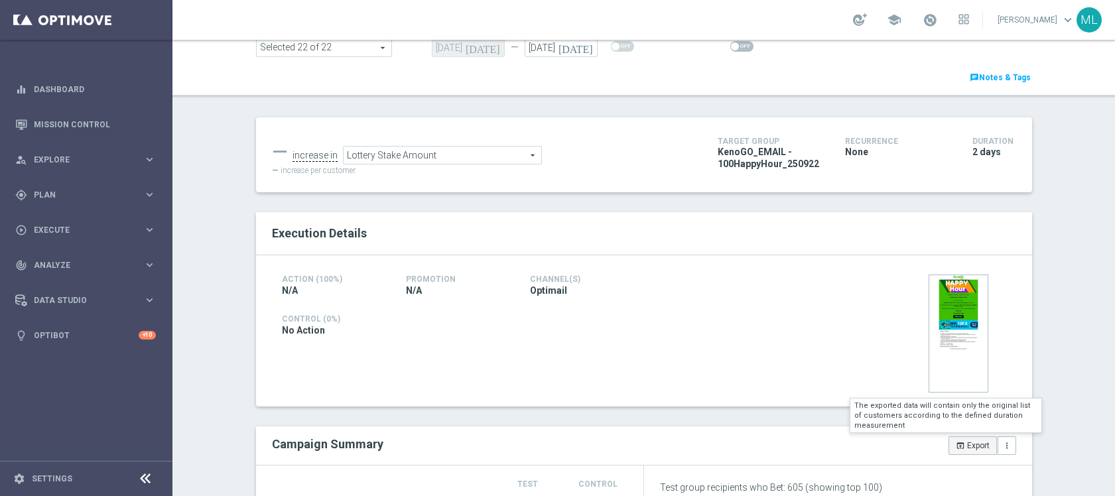
click at [972, 440] on button "open_in_browser Export" at bounding box center [972, 445] width 48 height 19
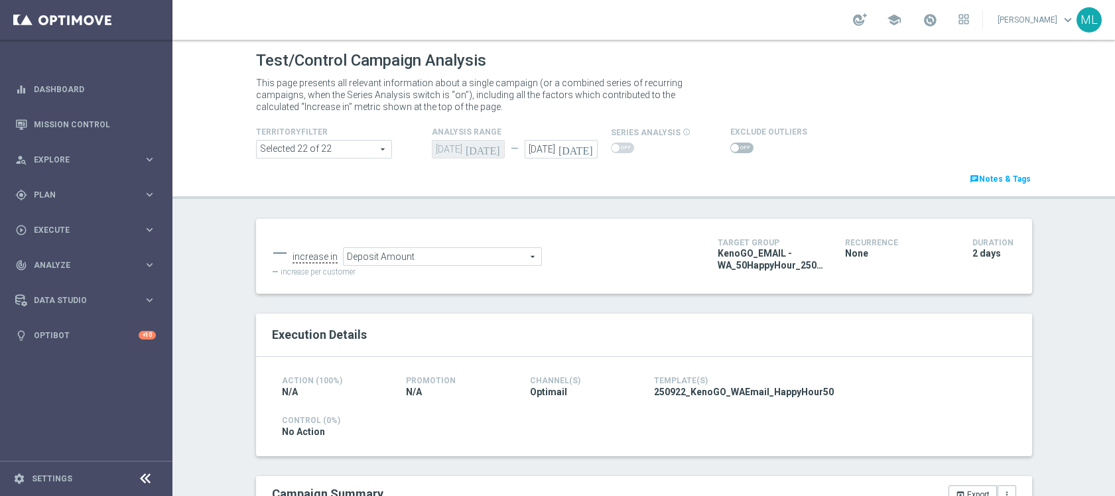
click at [471, 257] on span "Deposit Amount" at bounding box center [443, 256] width 198 height 17
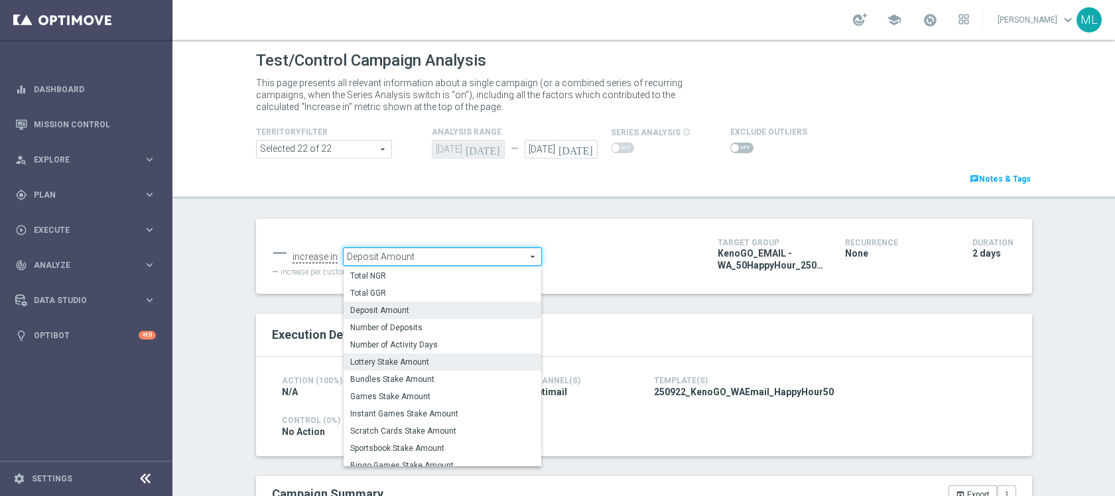
click at [418, 363] on span "Lottery Stake Amount" at bounding box center [442, 362] width 184 height 11
type input "Lottery Stake Amount"
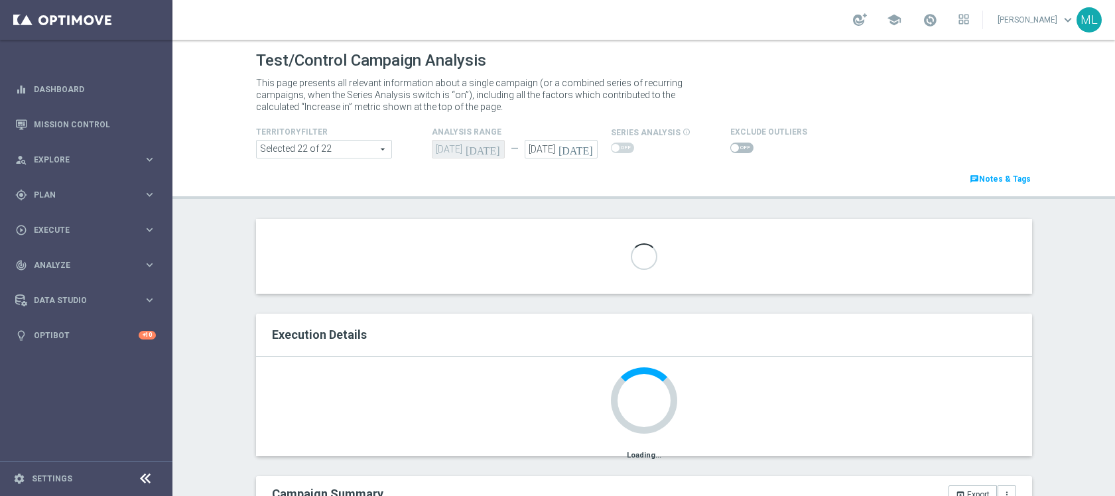
click at [591, 149] on icon "[DATE]" at bounding box center [577, 147] width 39 height 15
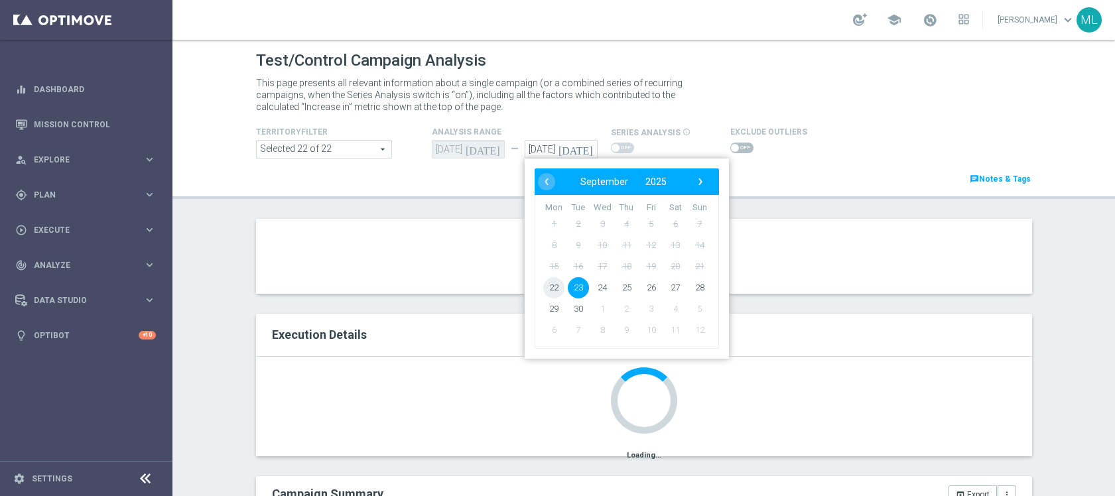
click at [551, 285] on span "22" at bounding box center [553, 287] width 21 height 21
type input "[DATE]"
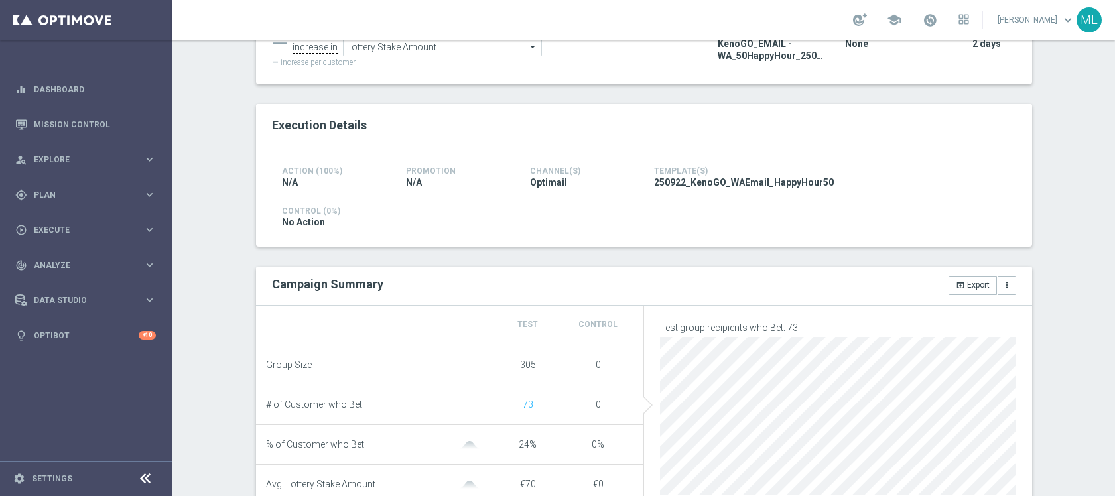
scroll to position [212, 0]
click at [975, 287] on button "open_in_browser Export" at bounding box center [972, 283] width 48 height 19
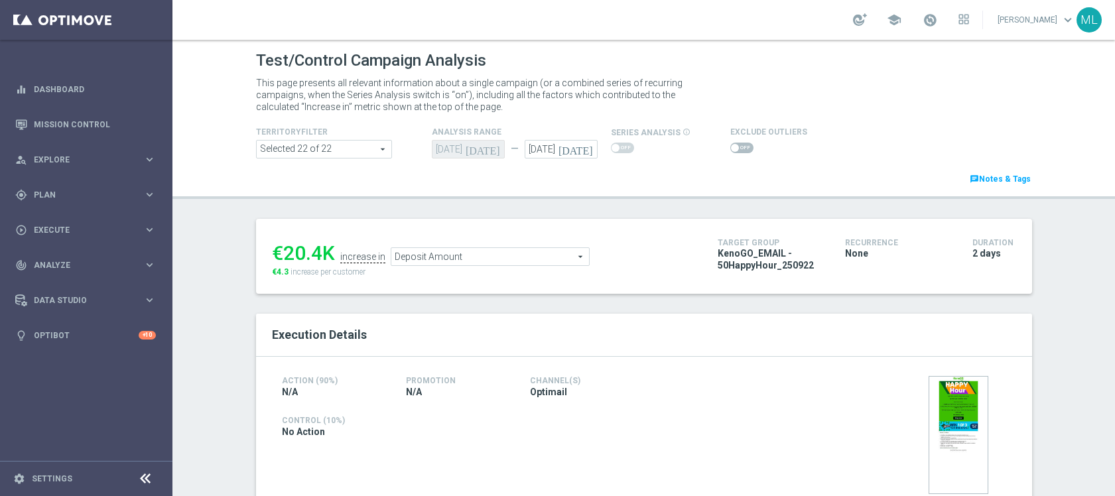
click at [589, 152] on icon "[DATE]" at bounding box center [577, 147] width 39 height 15
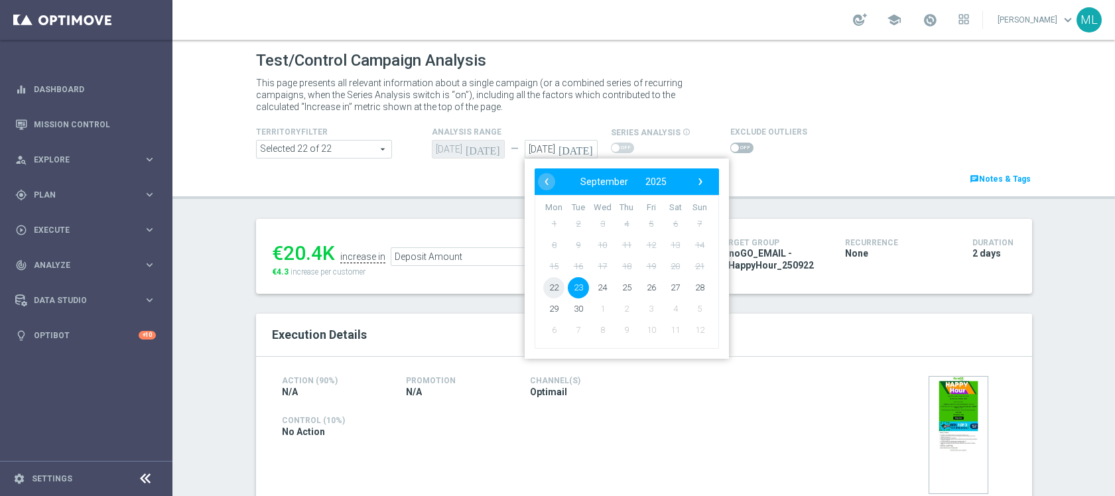
click at [556, 283] on span "22" at bounding box center [553, 287] width 21 height 21
type input "[DATE]"
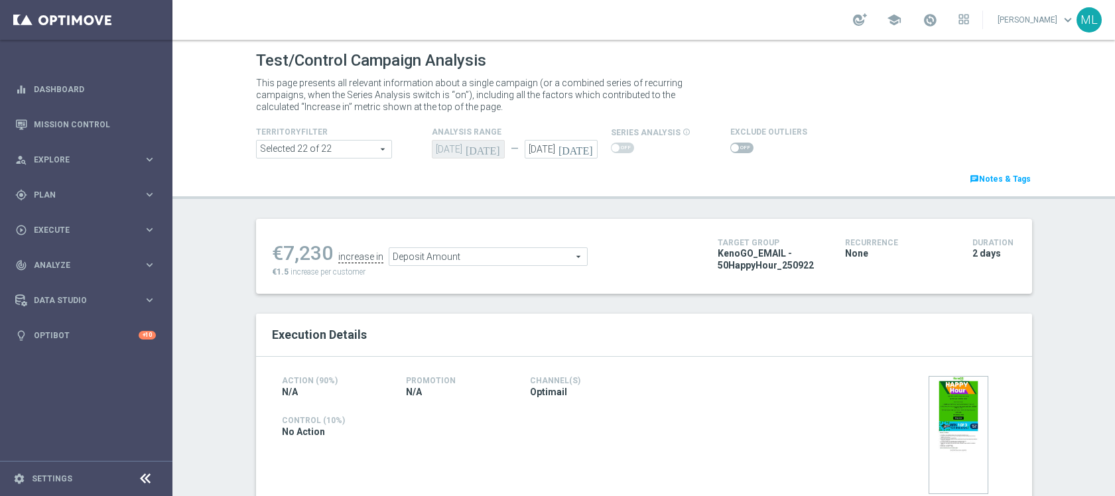
click at [554, 256] on span "Deposit Amount" at bounding box center [488, 256] width 198 height 17
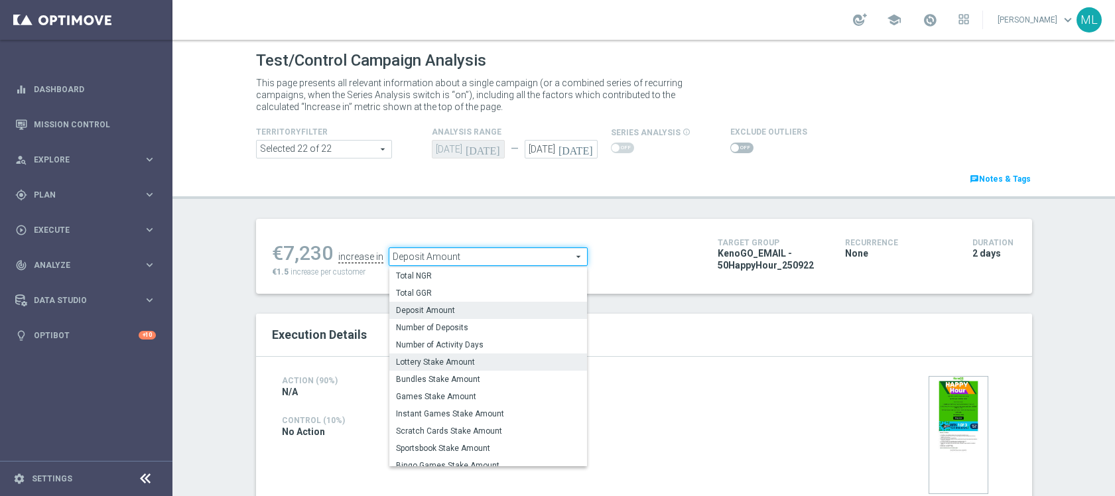
click at [476, 354] on label "Lottery Stake Amount" at bounding box center [488, 362] width 198 height 17
type input "Lottery Stake Amount"
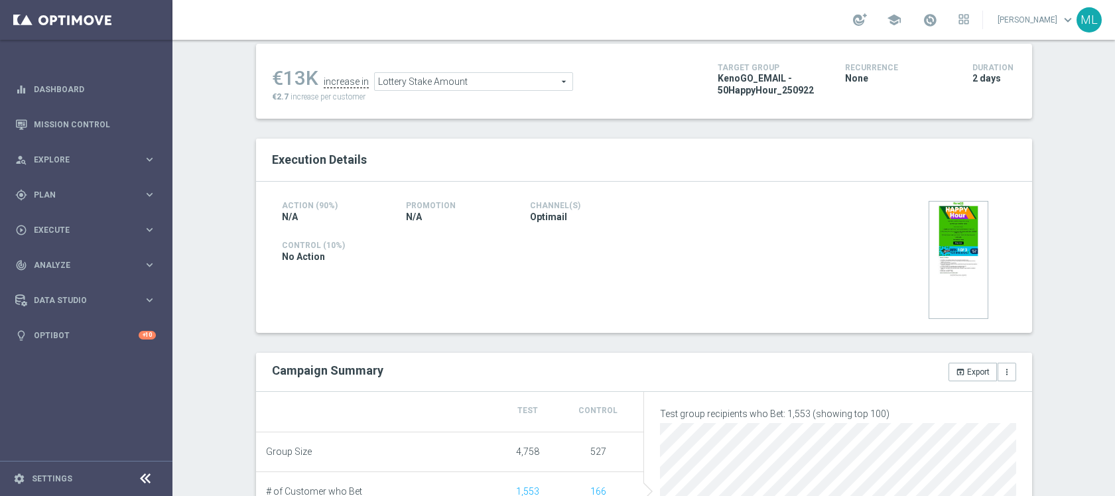
scroll to position [227, 0]
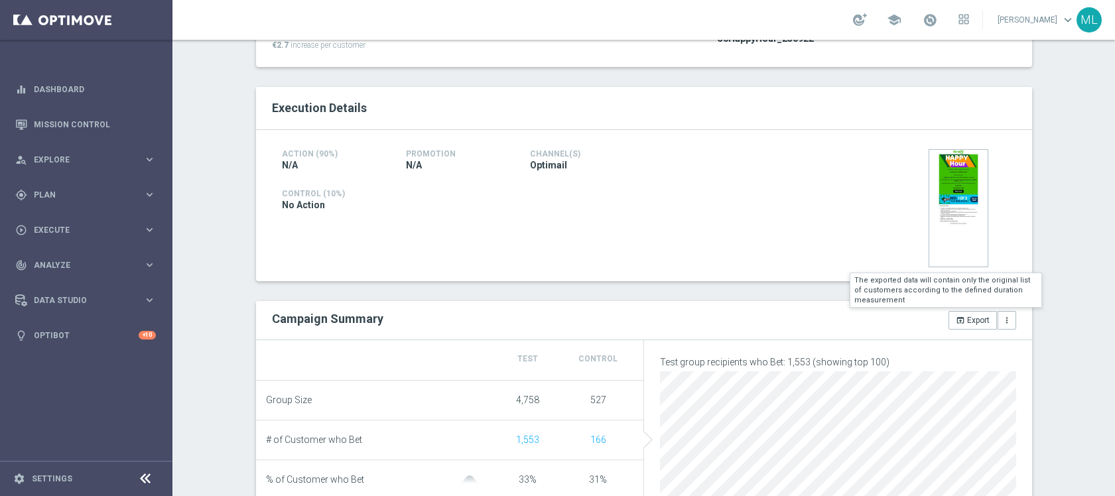
click at [964, 322] on button "open_in_browser Export" at bounding box center [972, 320] width 48 height 19
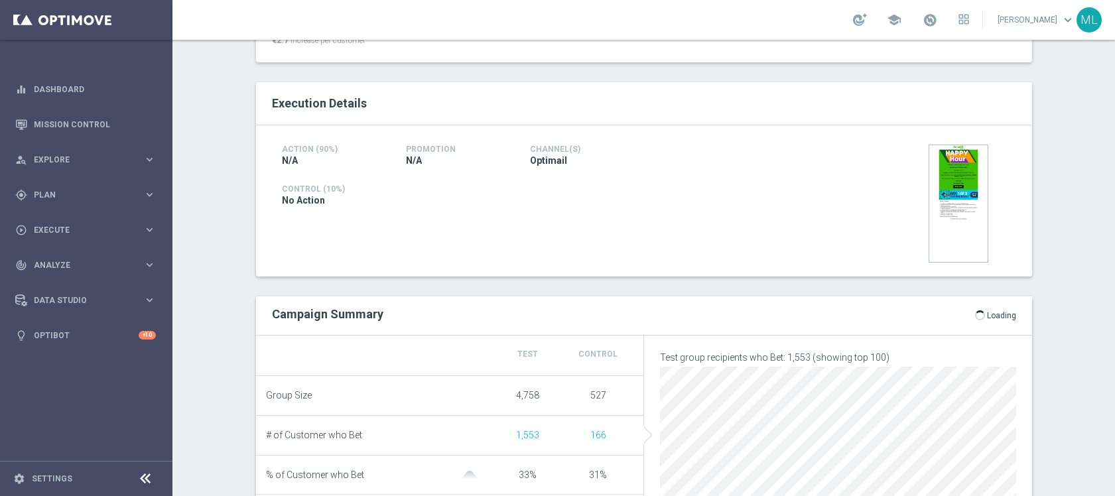
scroll to position [238, 0]
